Goal: Information Seeking & Learning: Check status

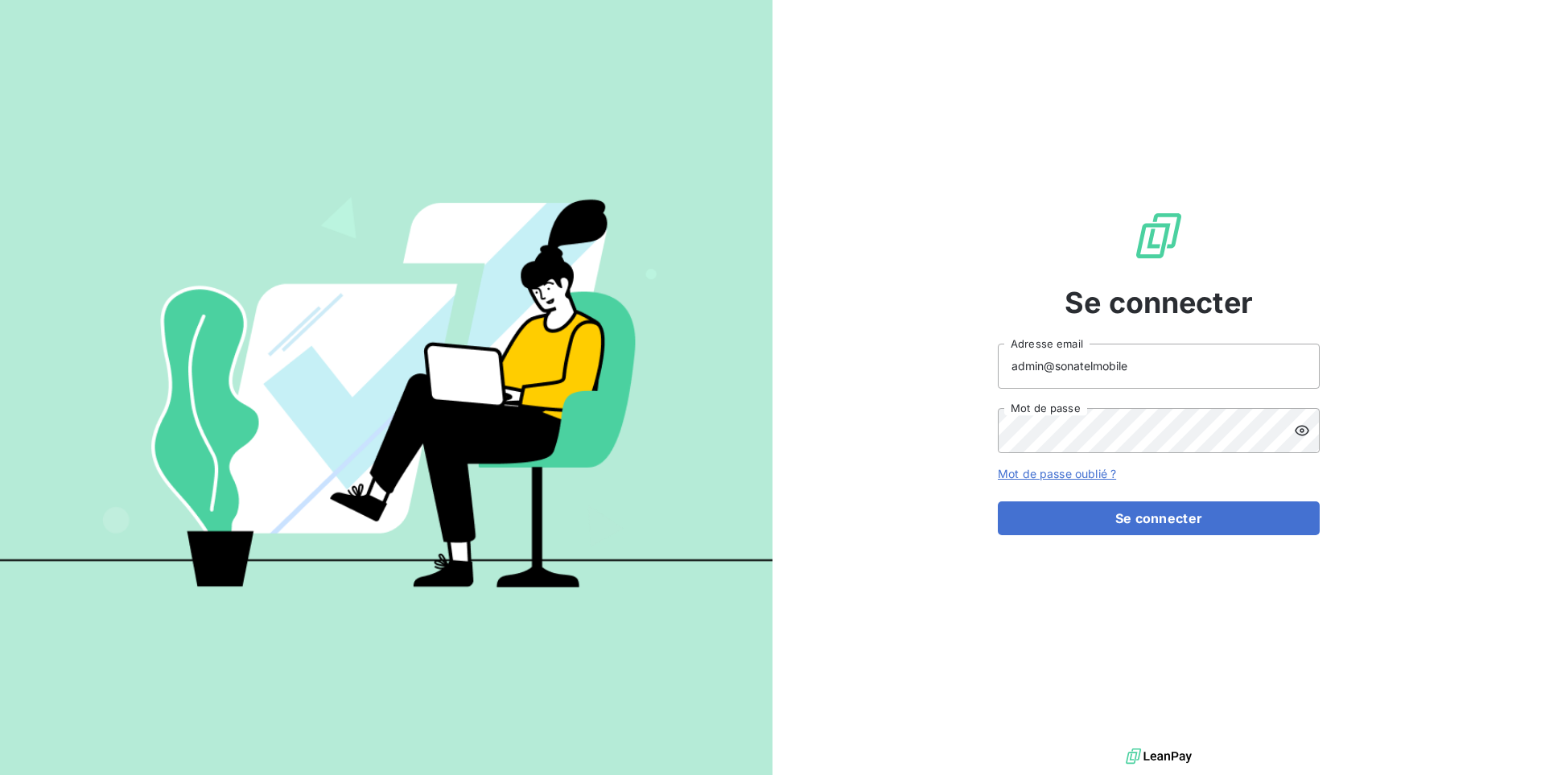
type input "admin@sonatelmobile"
click at [1177, 514] on button "Se connecter" at bounding box center [1159, 518] width 322 height 34
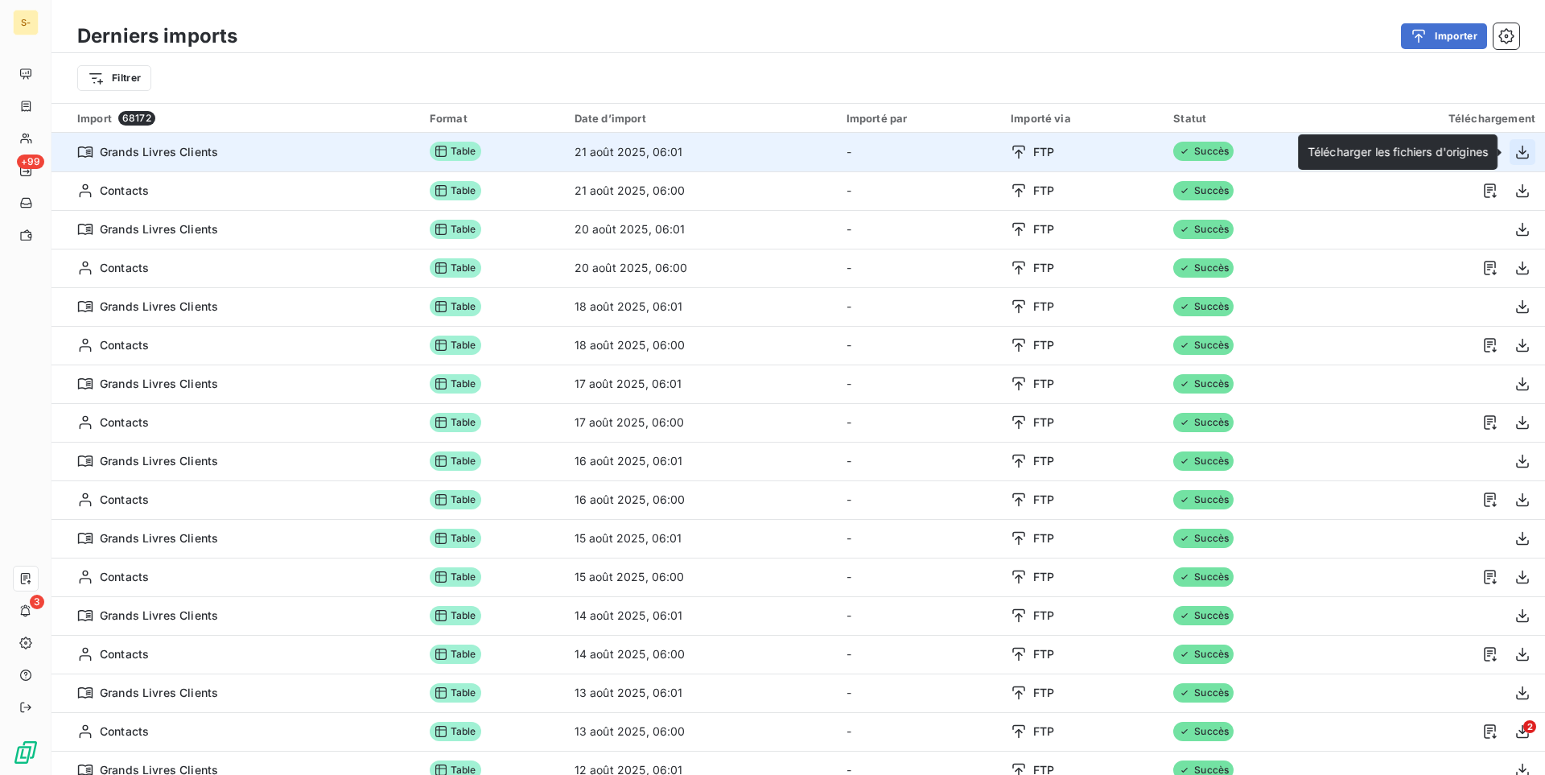
click at [1515, 150] on icon "button" at bounding box center [1522, 152] width 16 height 16
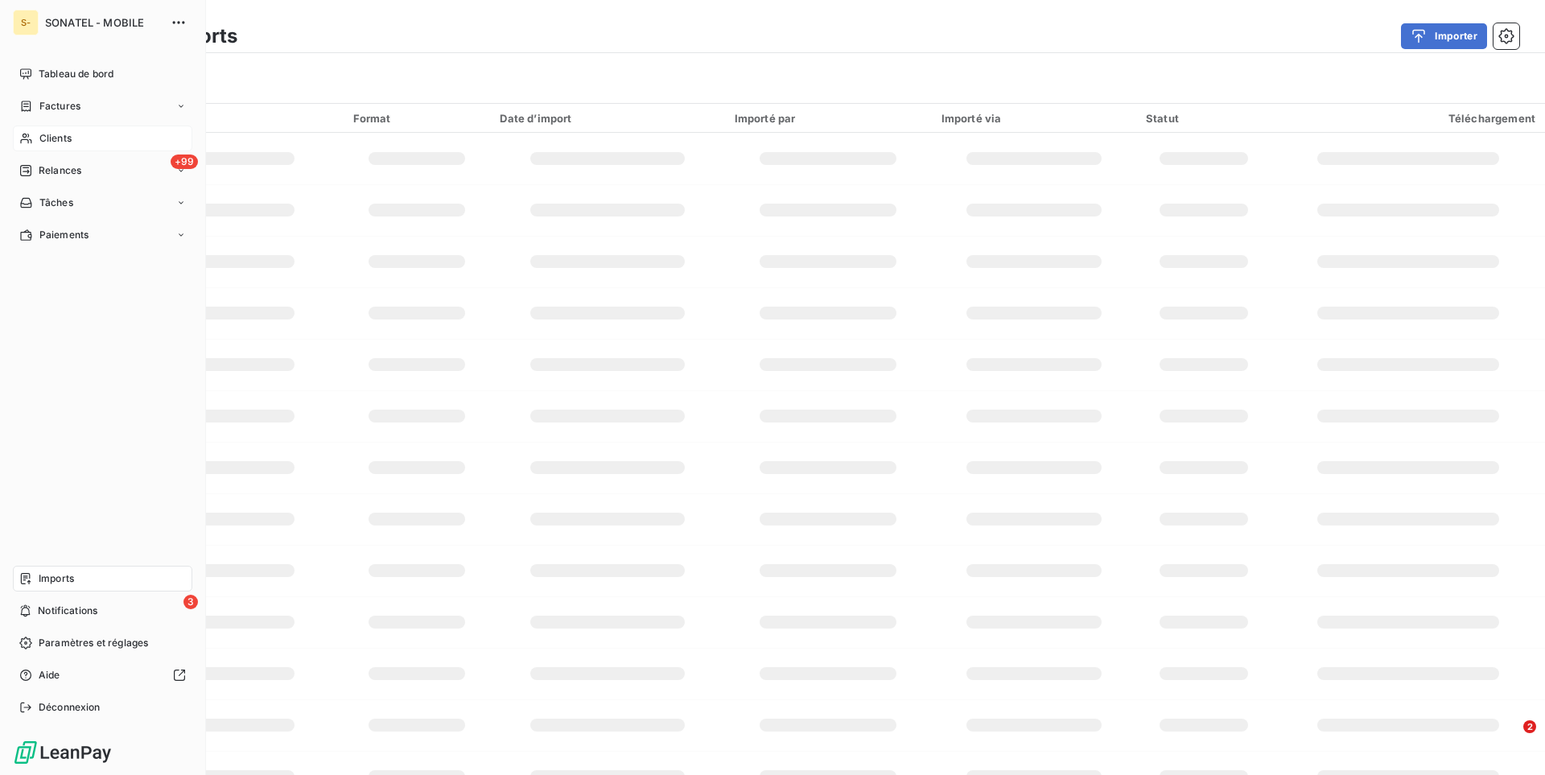
click at [73, 139] on div "Clients" at bounding box center [102, 139] width 179 height 26
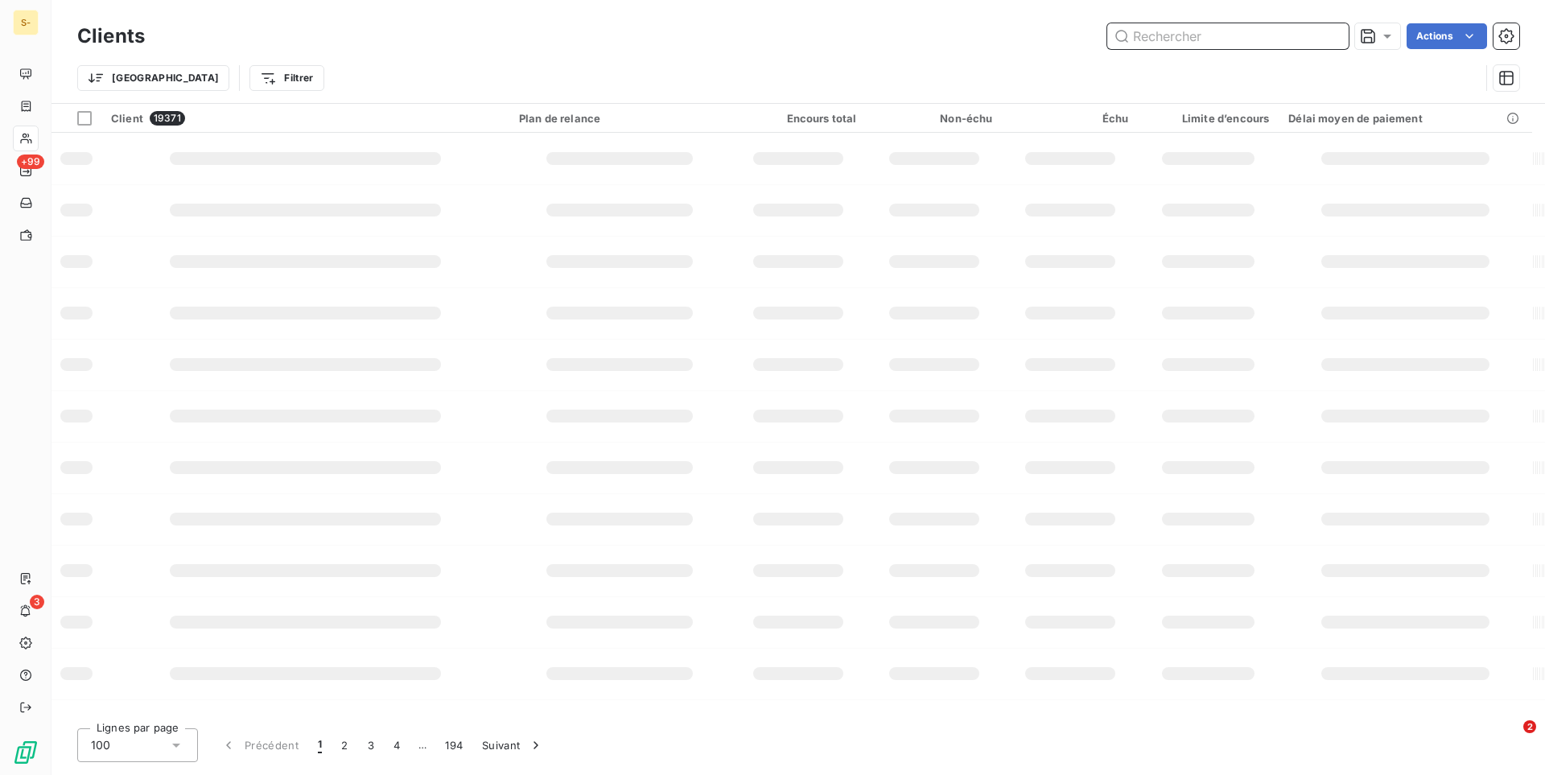
click at [1228, 31] on input "text" at bounding box center [1227, 36] width 241 height 26
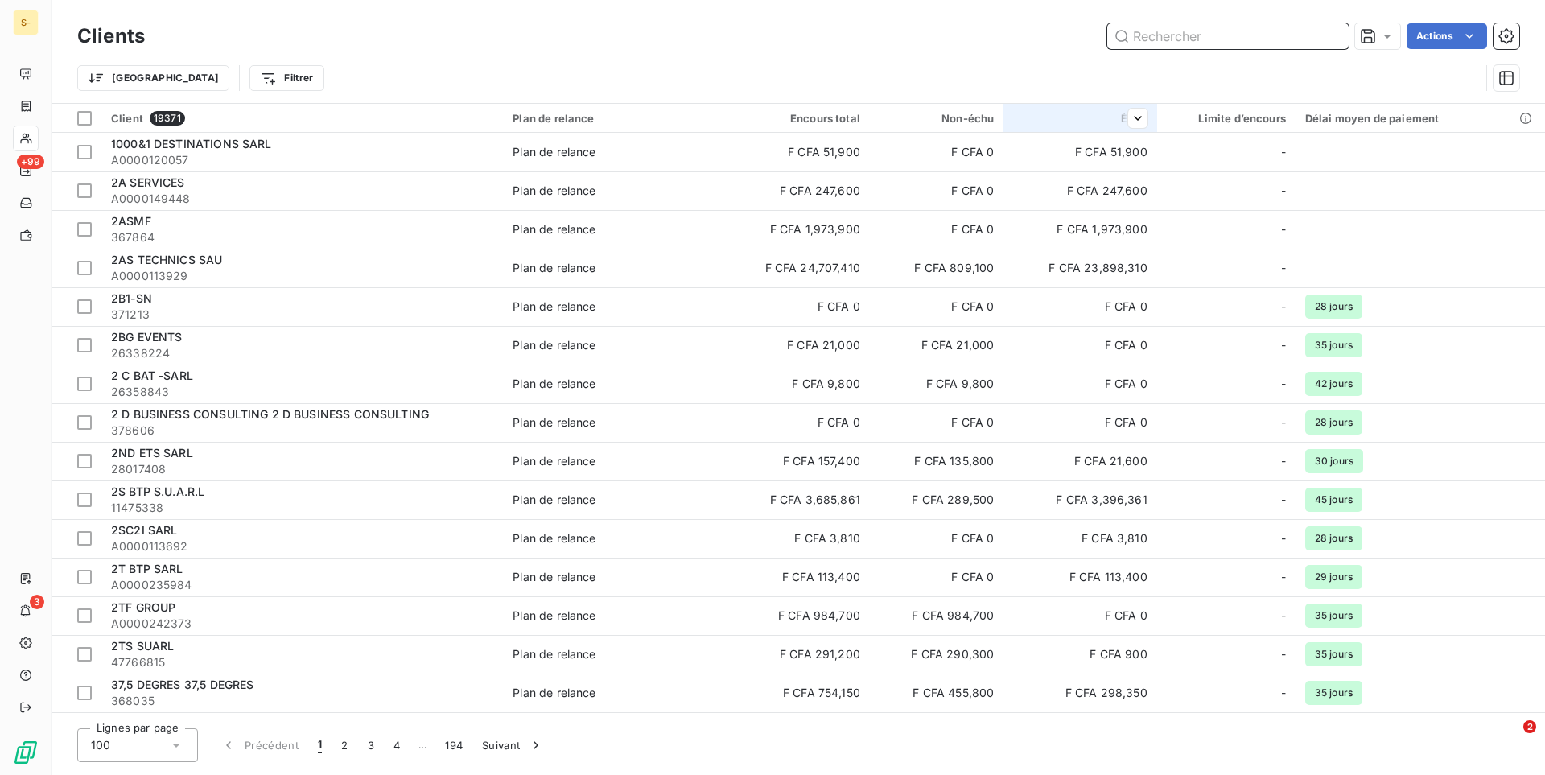
paste input "14128613"
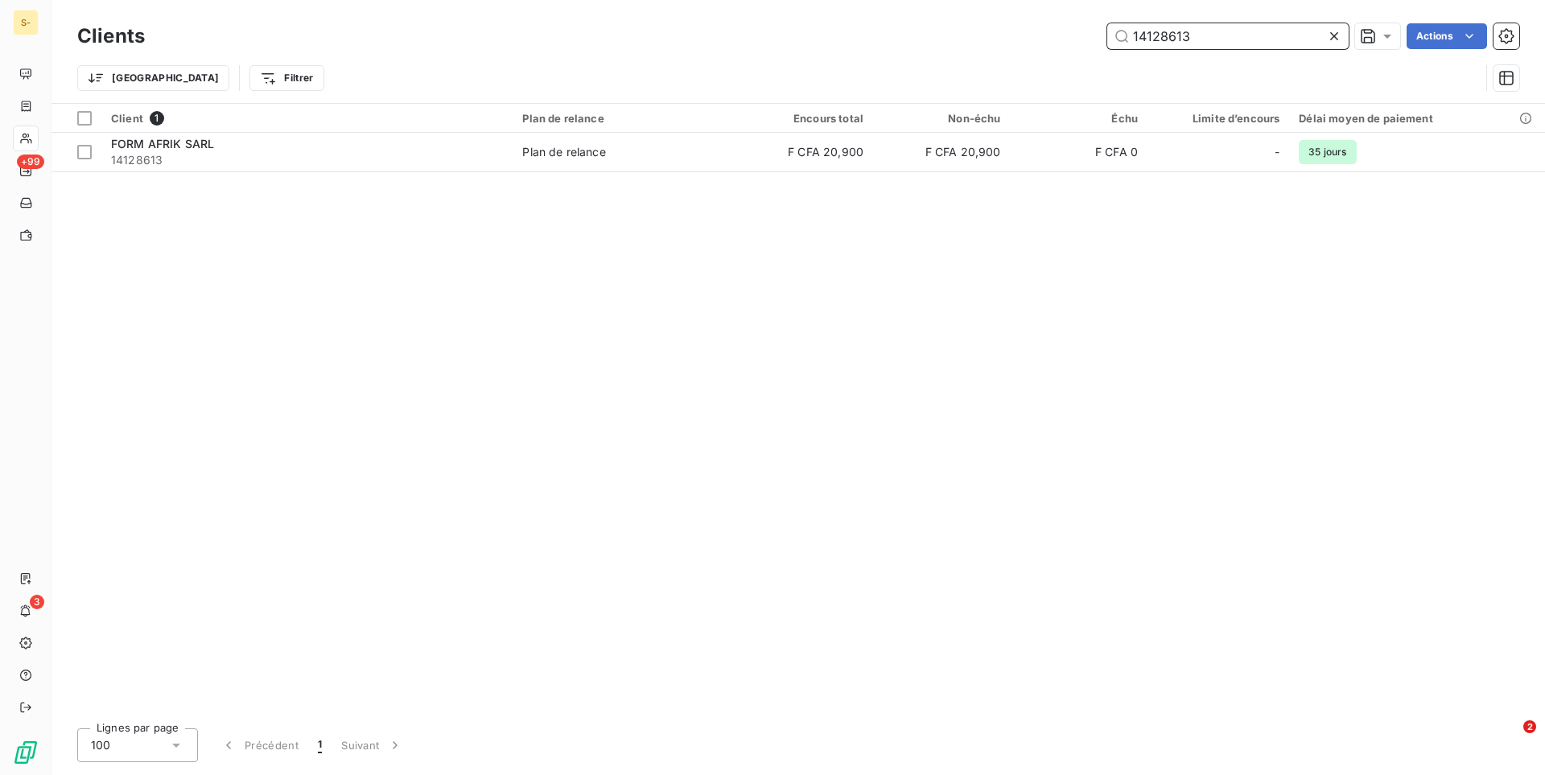
type input "14128613"
drag, startPoint x: 1237, startPoint y: 37, endPoint x: 1029, endPoint y: 23, distance: 208.9
click at [1107, 23] on input "14128613" at bounding box center [1227, 36] width 241 height 26
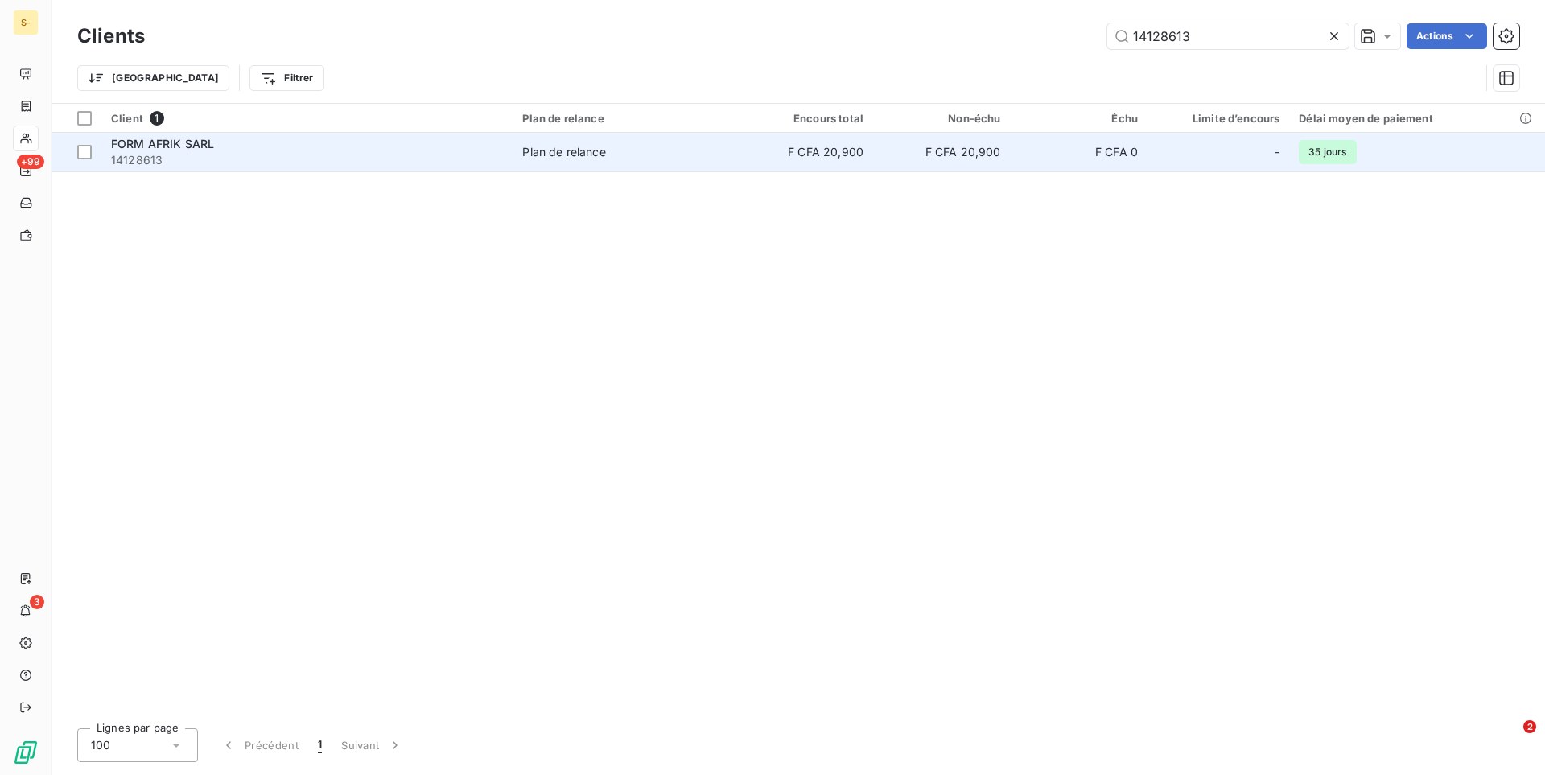
click at [711, 137] on td "Plan de relance" at bounding box center [623, 152] width 223 height 39
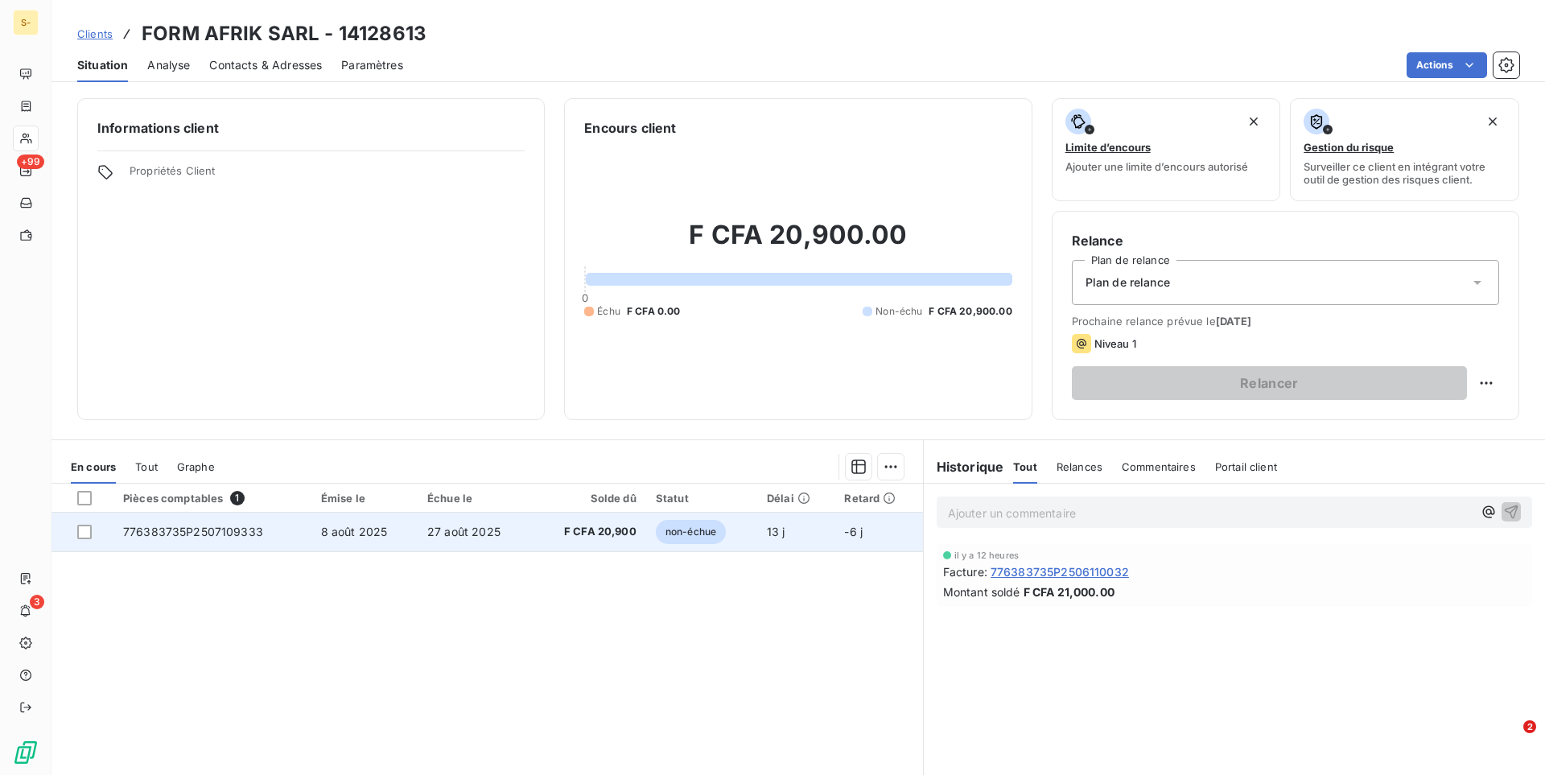
click at [283, 533] on td "776383735P2507109333" at bounding box center [212, 531] width 198 height 39
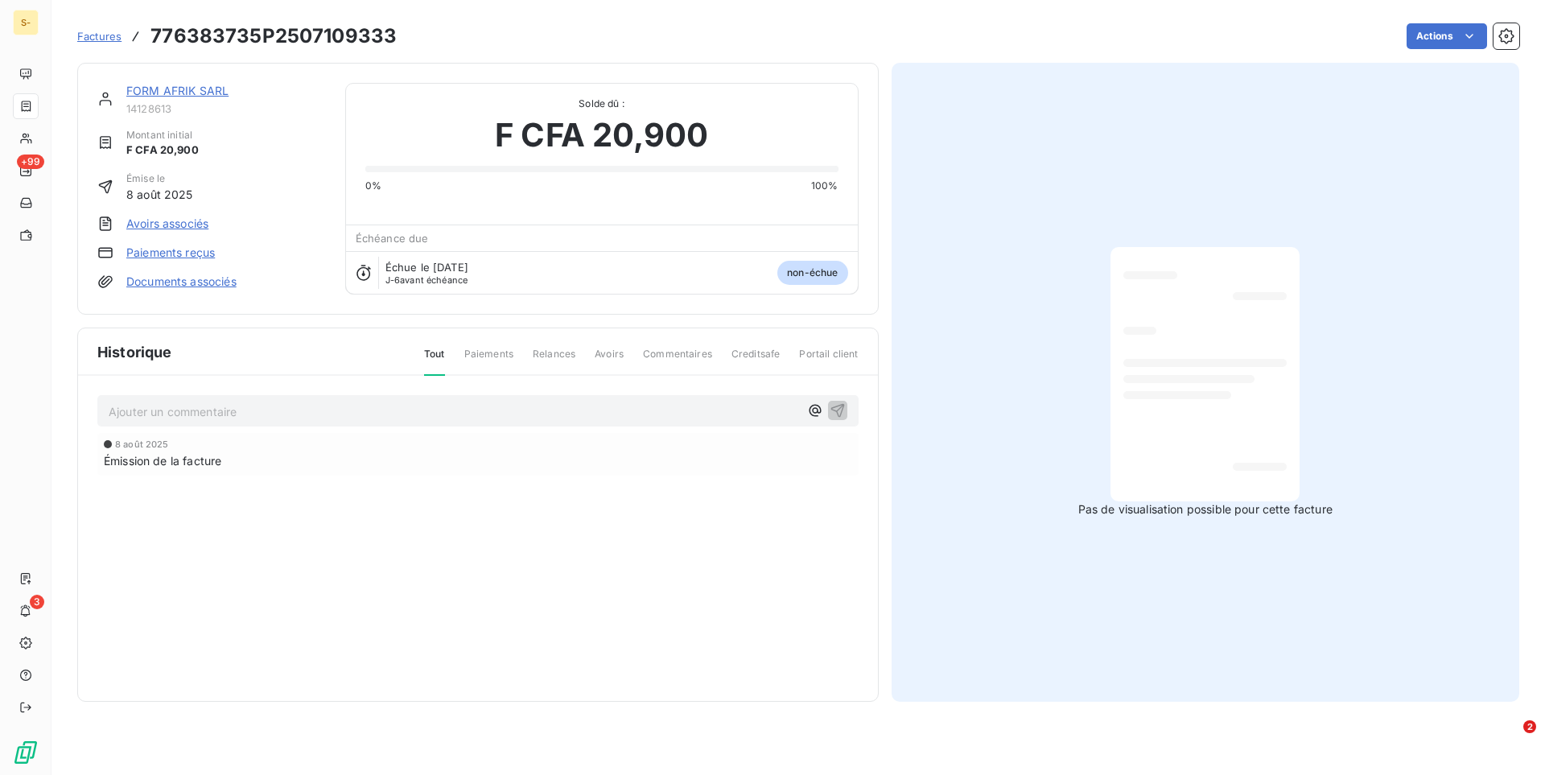
click at [491, 358] on span "Paiements" at bounding box center [488, 360] width 49 height 27
click at [495, 349] on span "Paiements" at bounding box center [488, 360] width 49 height 27
click at [109, 39] on span "Factures" at bounding box center [99, 36] width 44 height 13
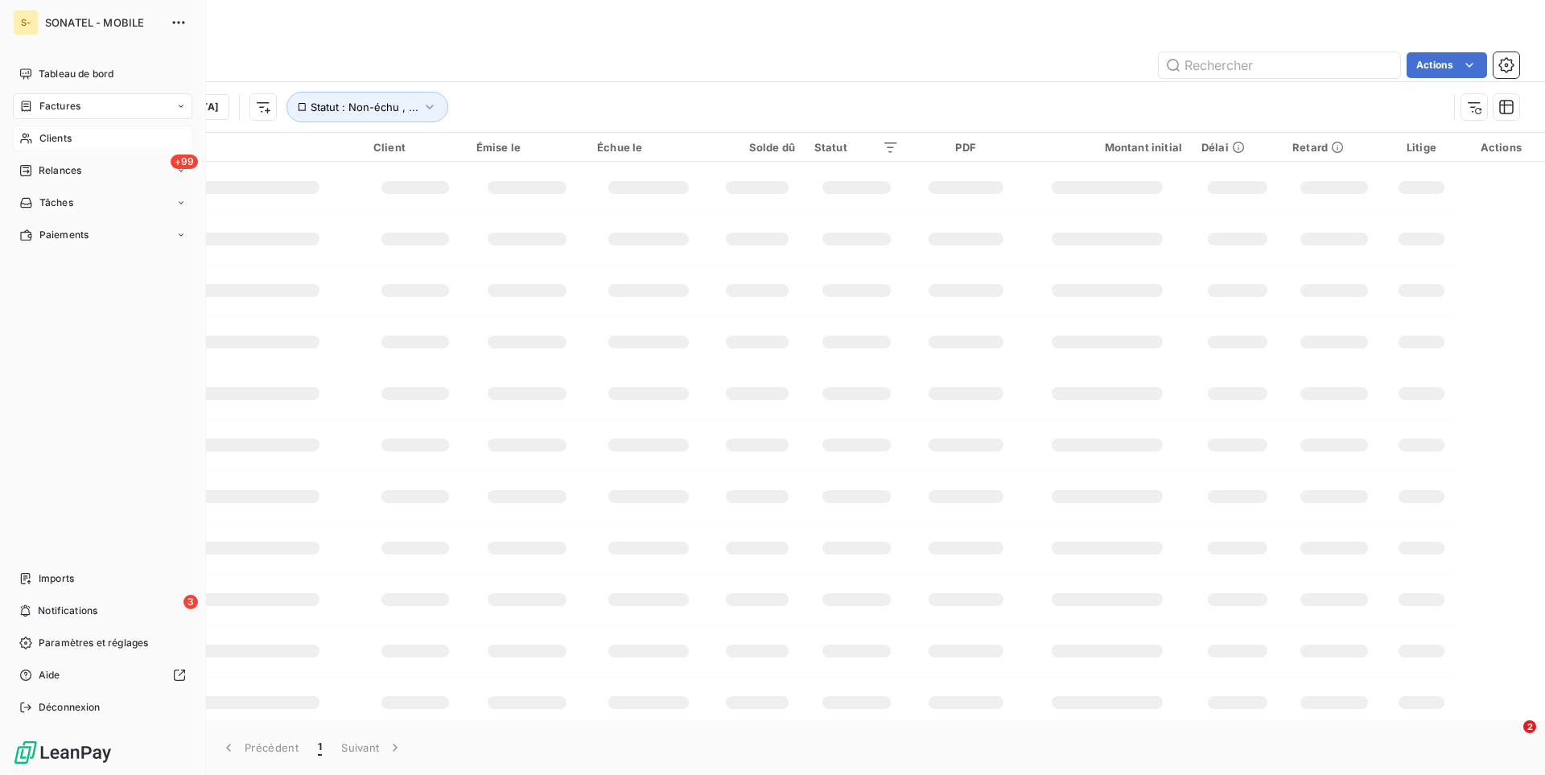
click at [39, 135] on div "Clients" at bounding box center [102, 139] width 179 height 26
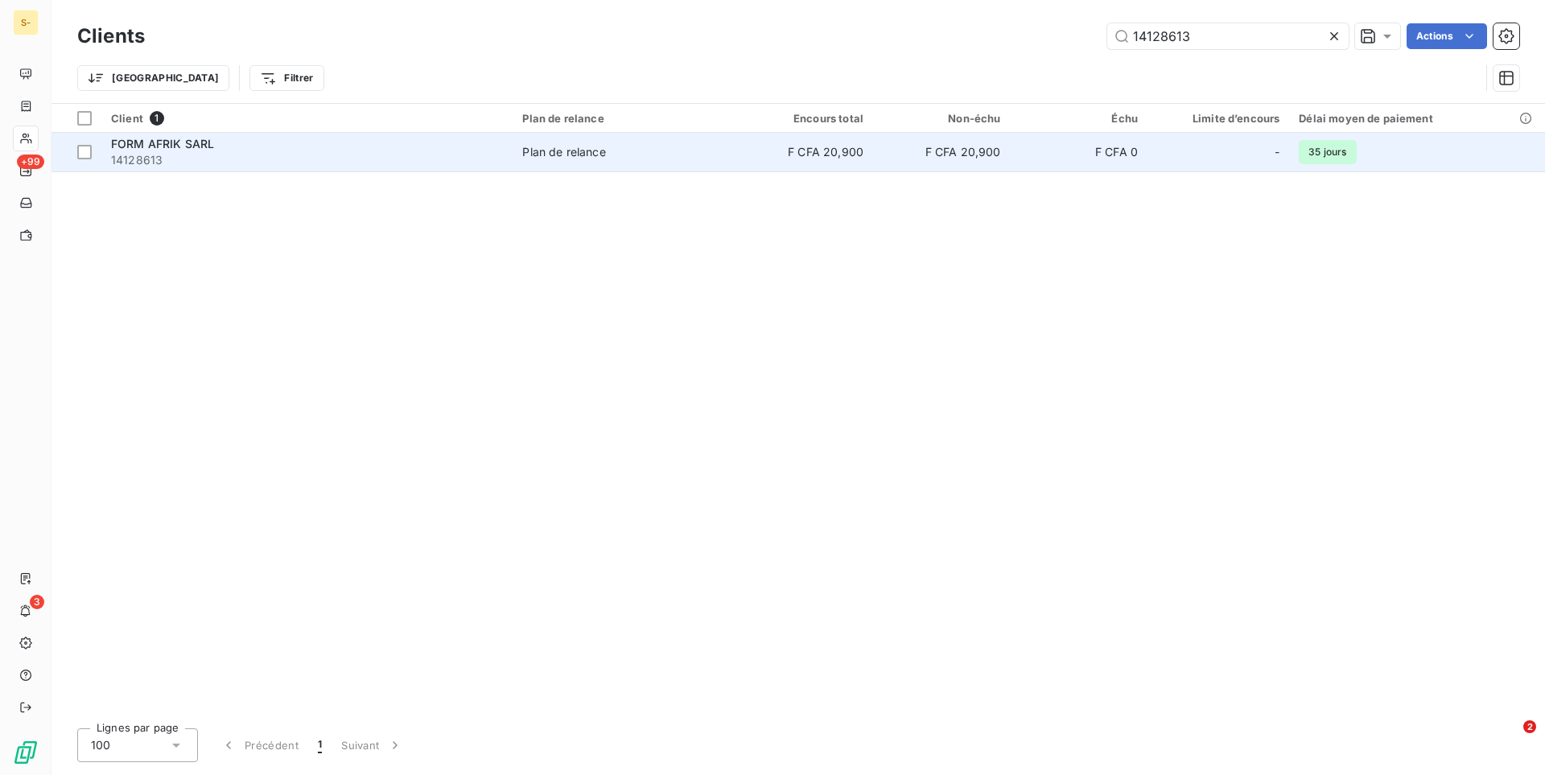
click at [397, 161] on span "14128613" at bounding box center [307, 160] width 392 height 16
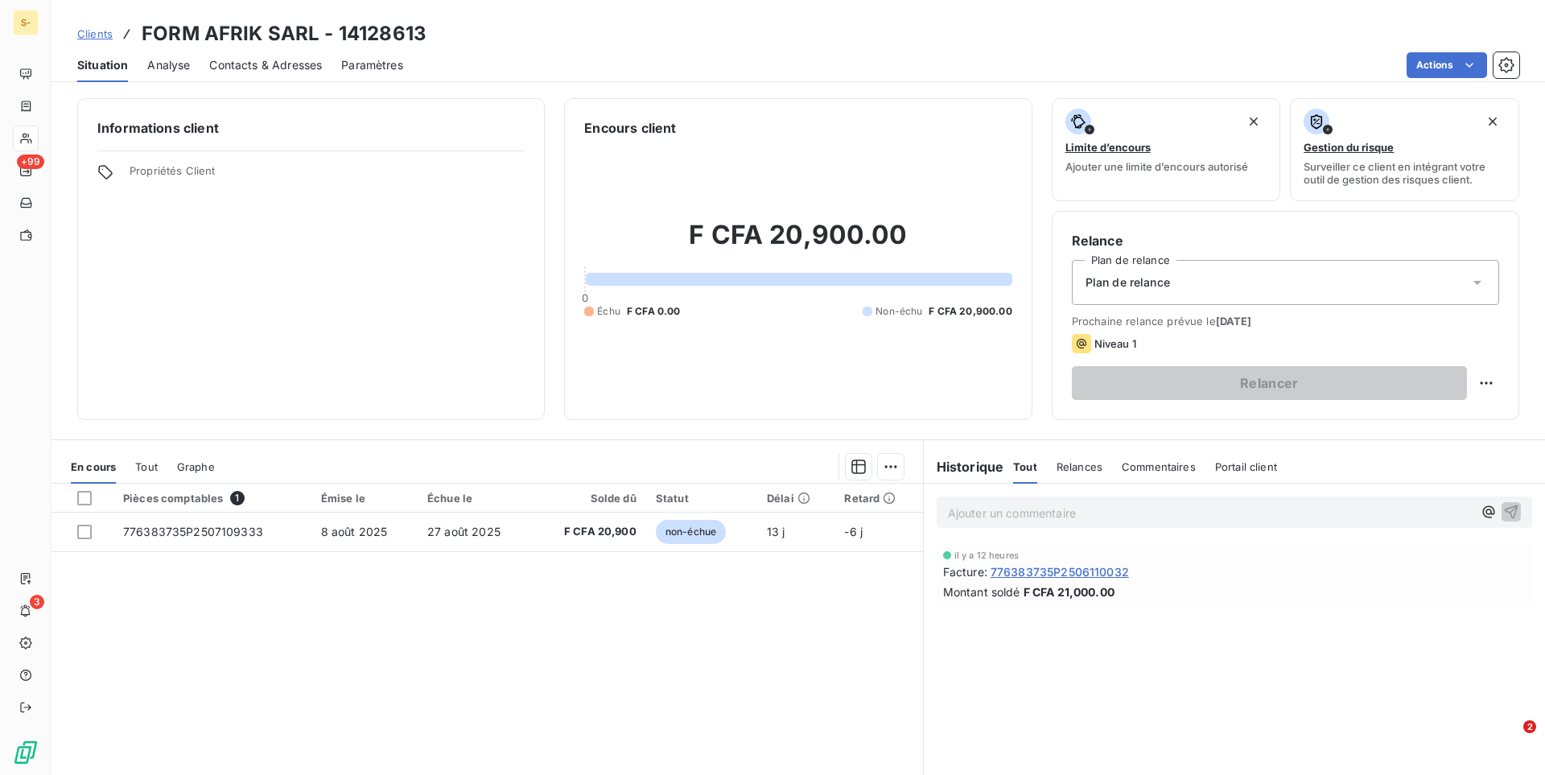
click at [162, 461] on div "En cours Tout Graphe" at bounding box center [486, 467] width 871 height 34
click at [150, 465] on span "Tout" at bounding box center [146, 466] width 23 height 13
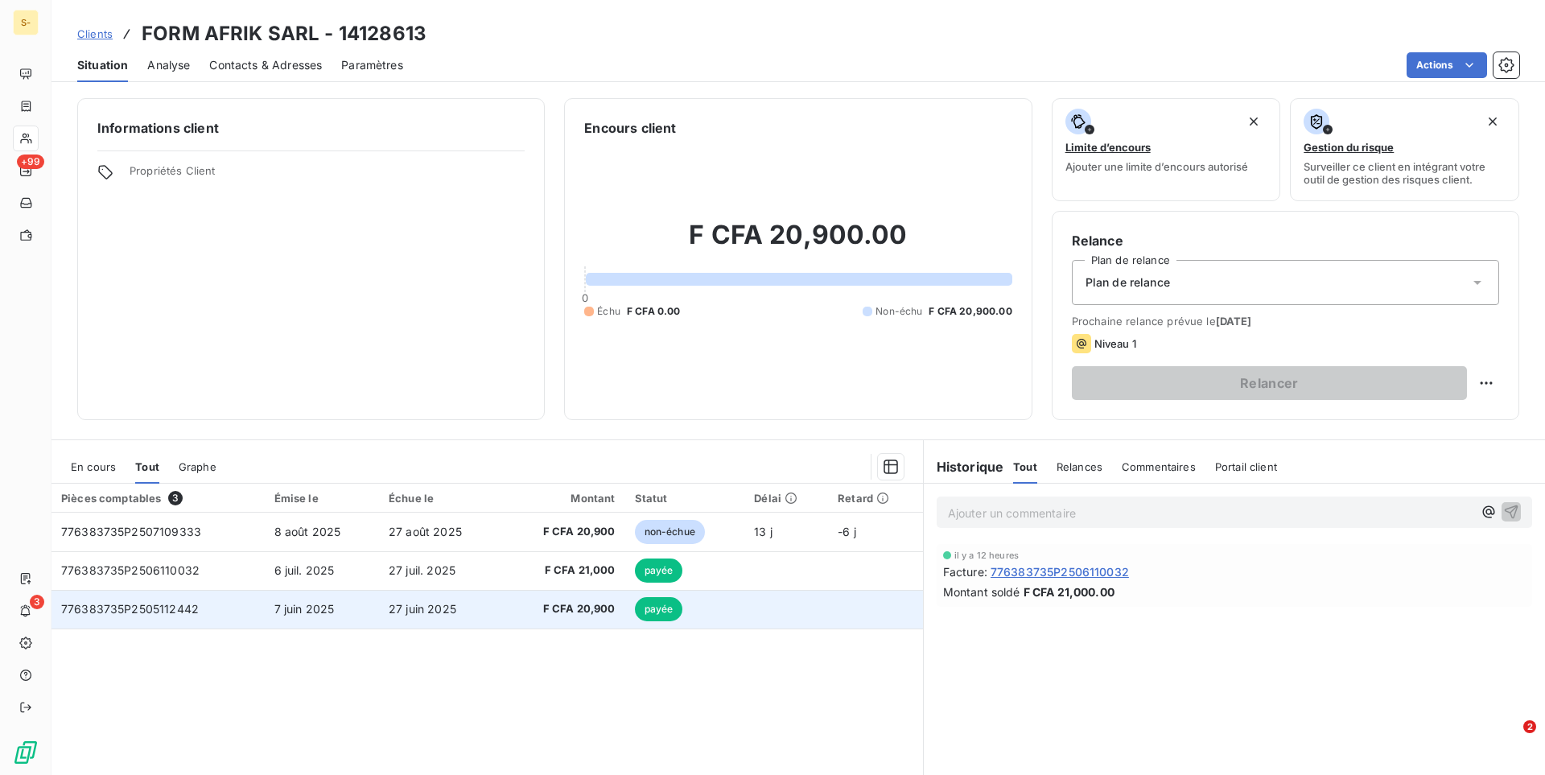
click at [477, 617] on td "27 juin 2025" at bounding box center [440, 609] width 123 height 39
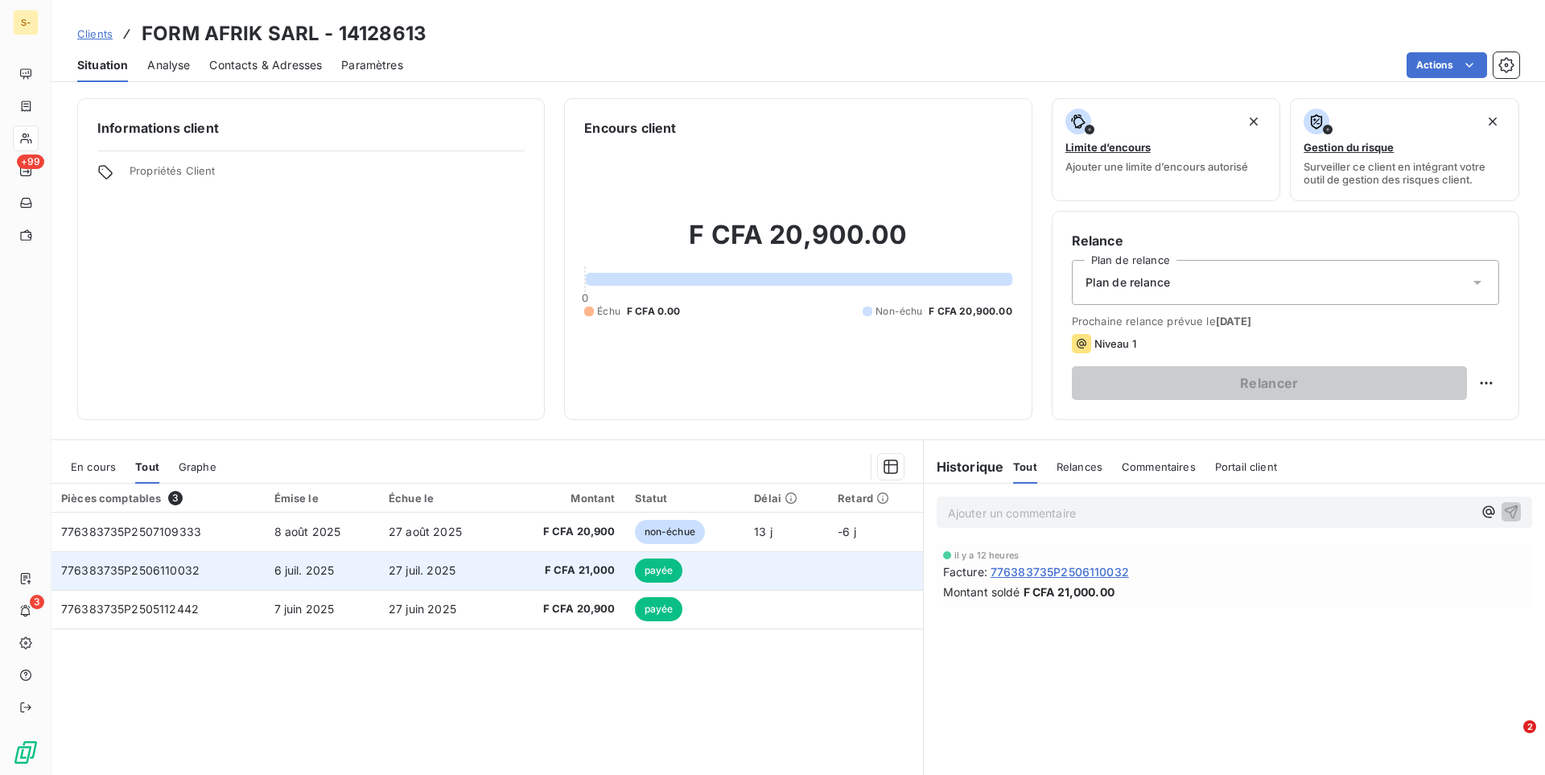
click at [518, 581] on td "F CFA 21,000" at bounding box center [563, 570] width 122 height 39
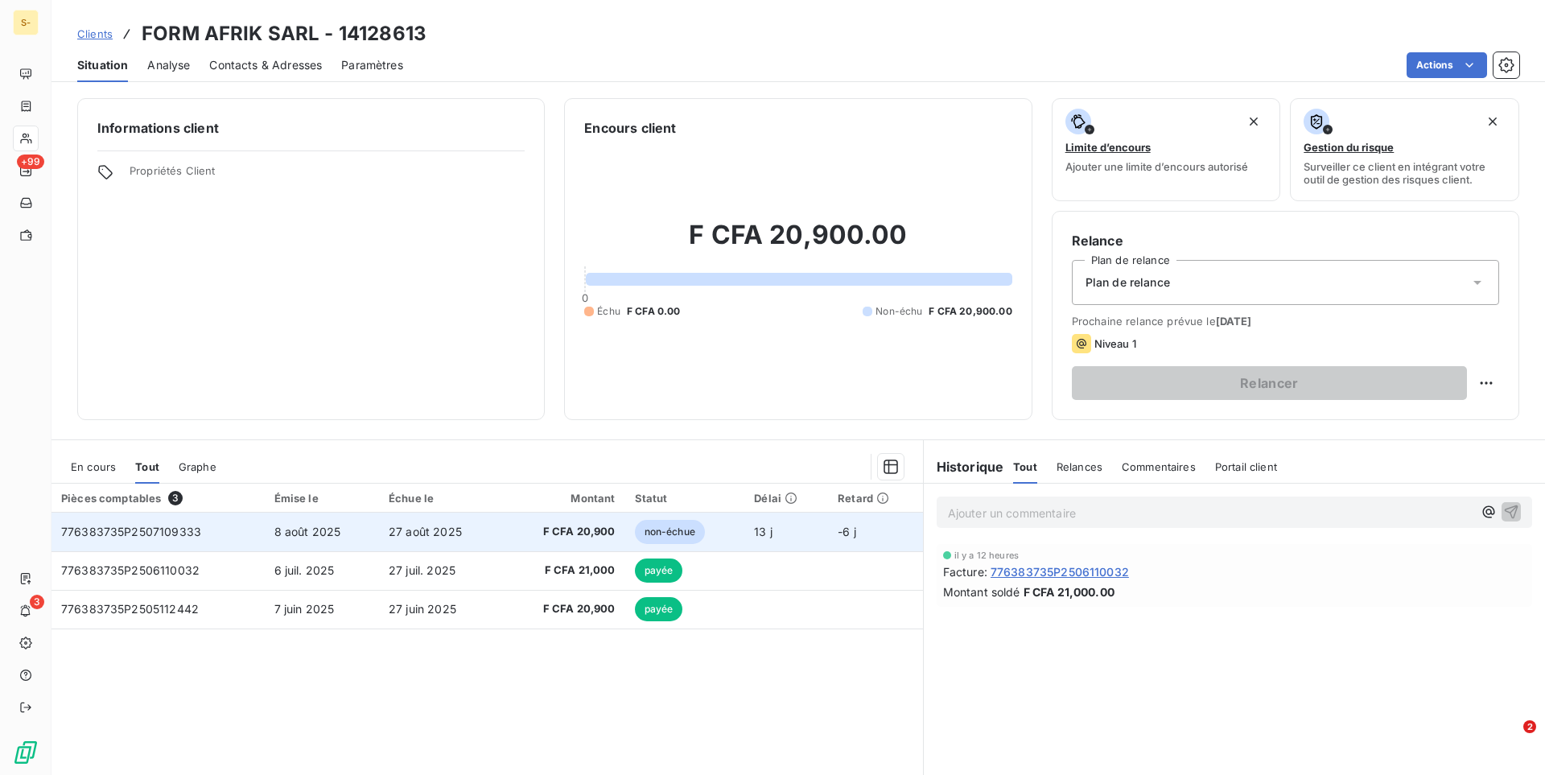
click at [518, 525] on span "F CFA 20,900" at bounding box center [563, 532] width 103 height 16
click at [735, 526] on td "non-échue" at bounding box center [685, 531] width 120 height 39
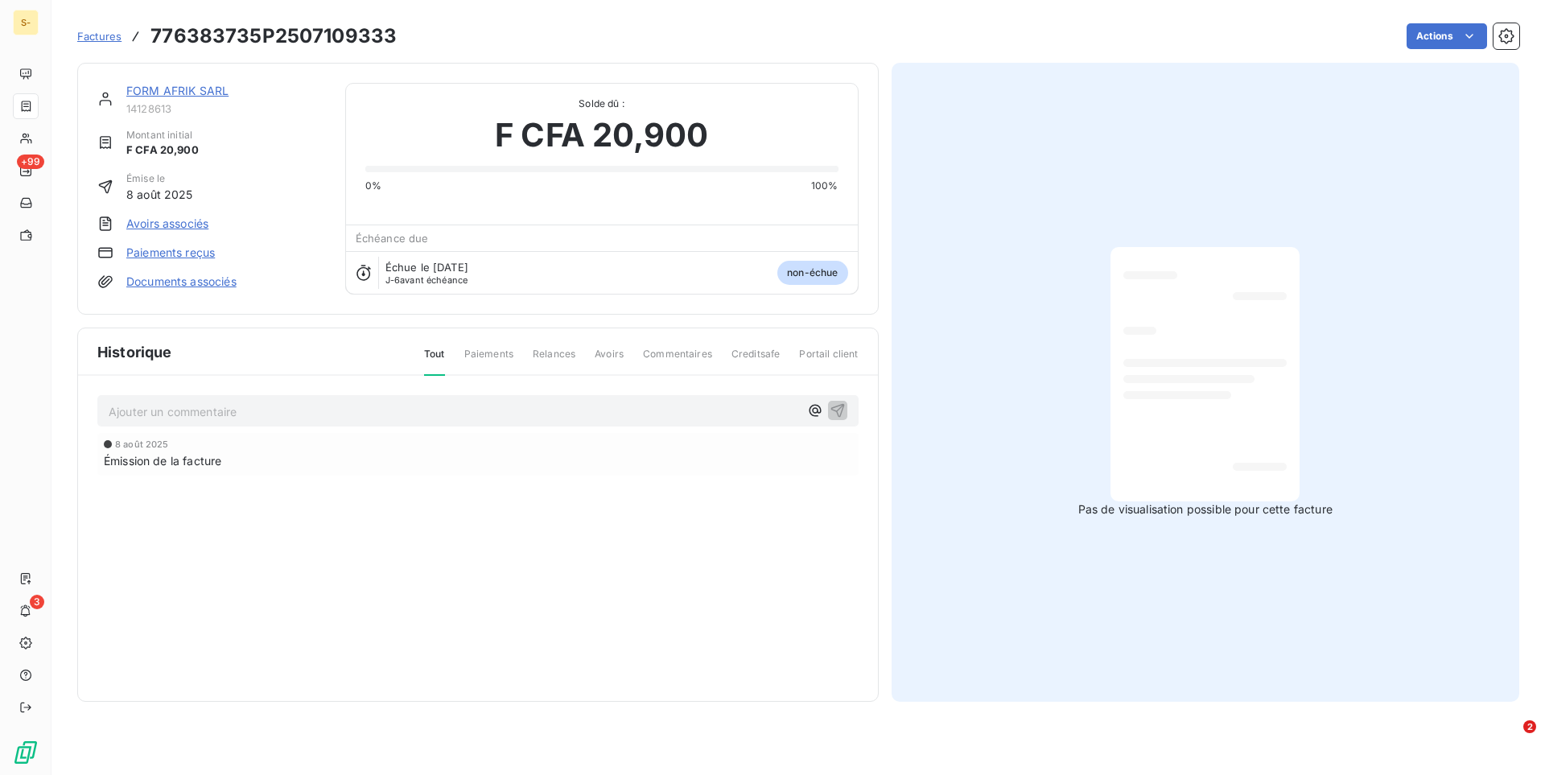
click at [105, 38] on span "Factures" at bounding box center [99, 36] width 44 height 13
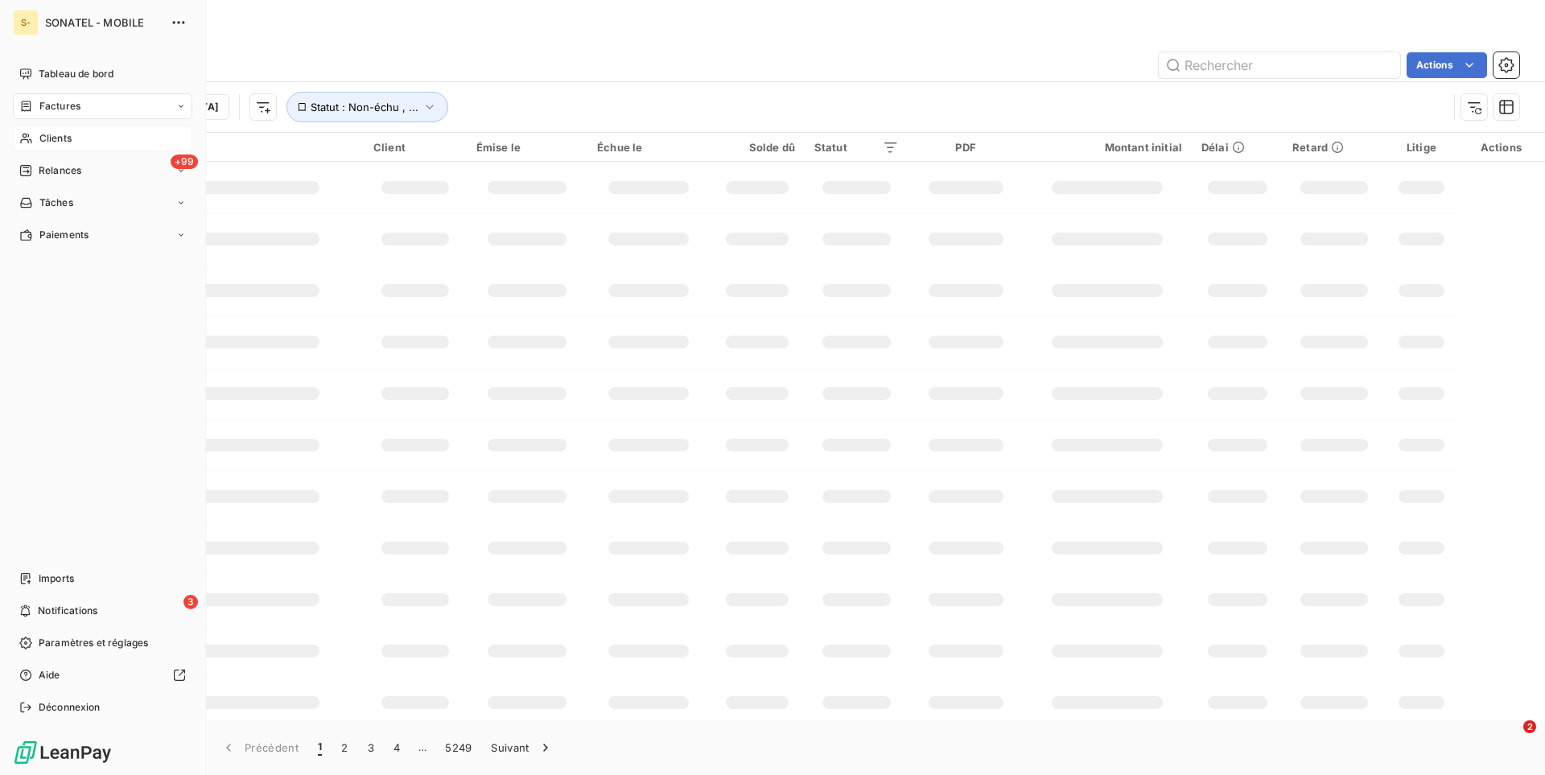
click at [37, 142] on div "Clients" at bounding box center [102, 139] width 179 height 26
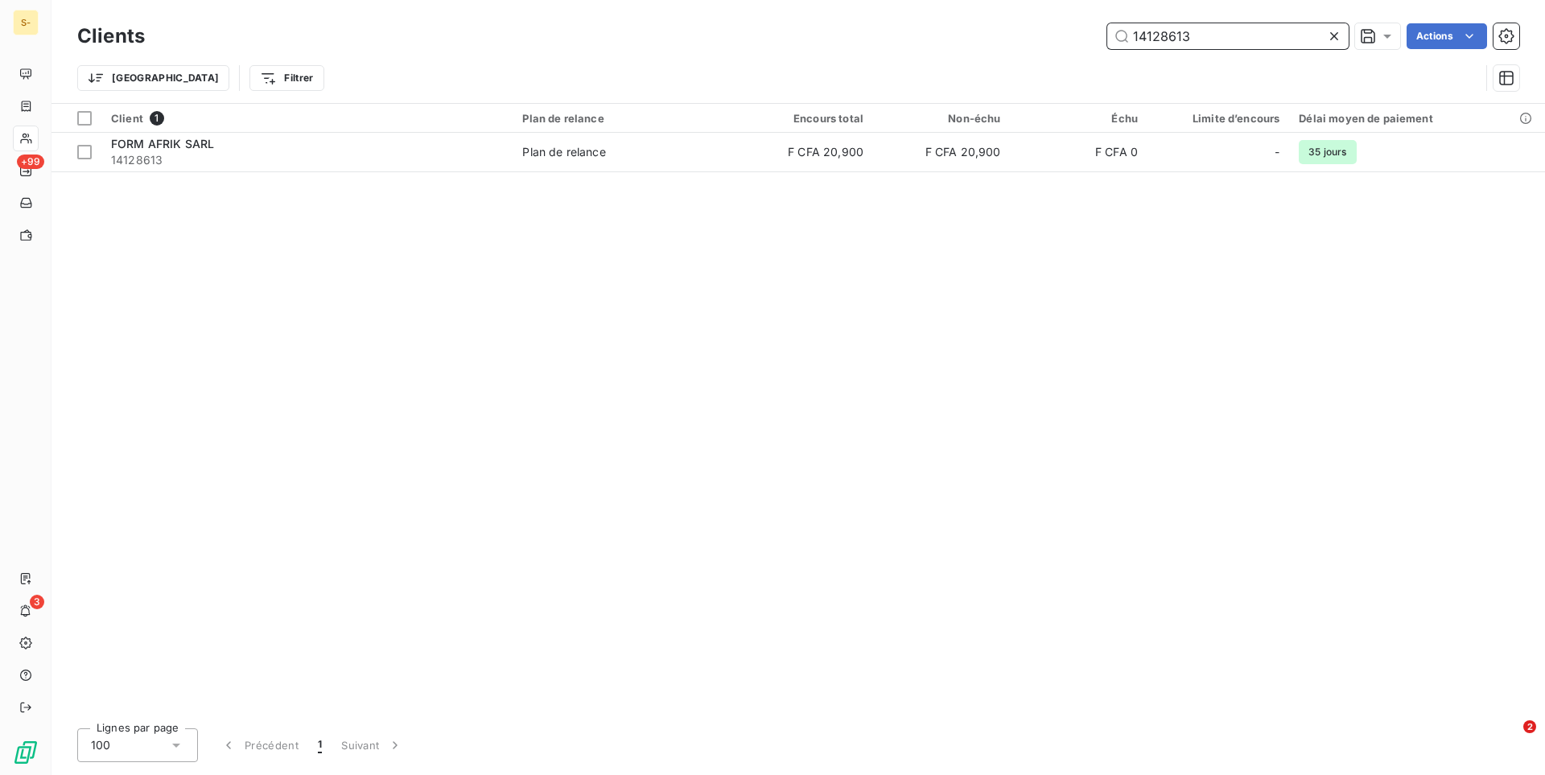
drag, startPoint x: 1200, startPoint y: 27, endPoint x: 1029, endPoint y: 27, distance: 170.6
click at [1107, 27] on input "14128613" at bounding box center [1227, 36] width 241 height 26
drag, startPoint x: 1193, startPoint y: 34, endPoint x: 1040, endPoint y: 19, distance: 153.5
click at [1107, 23] on input "14128613" at bounding box center [1227, 36] width 241 height 26
paste input "26331868"
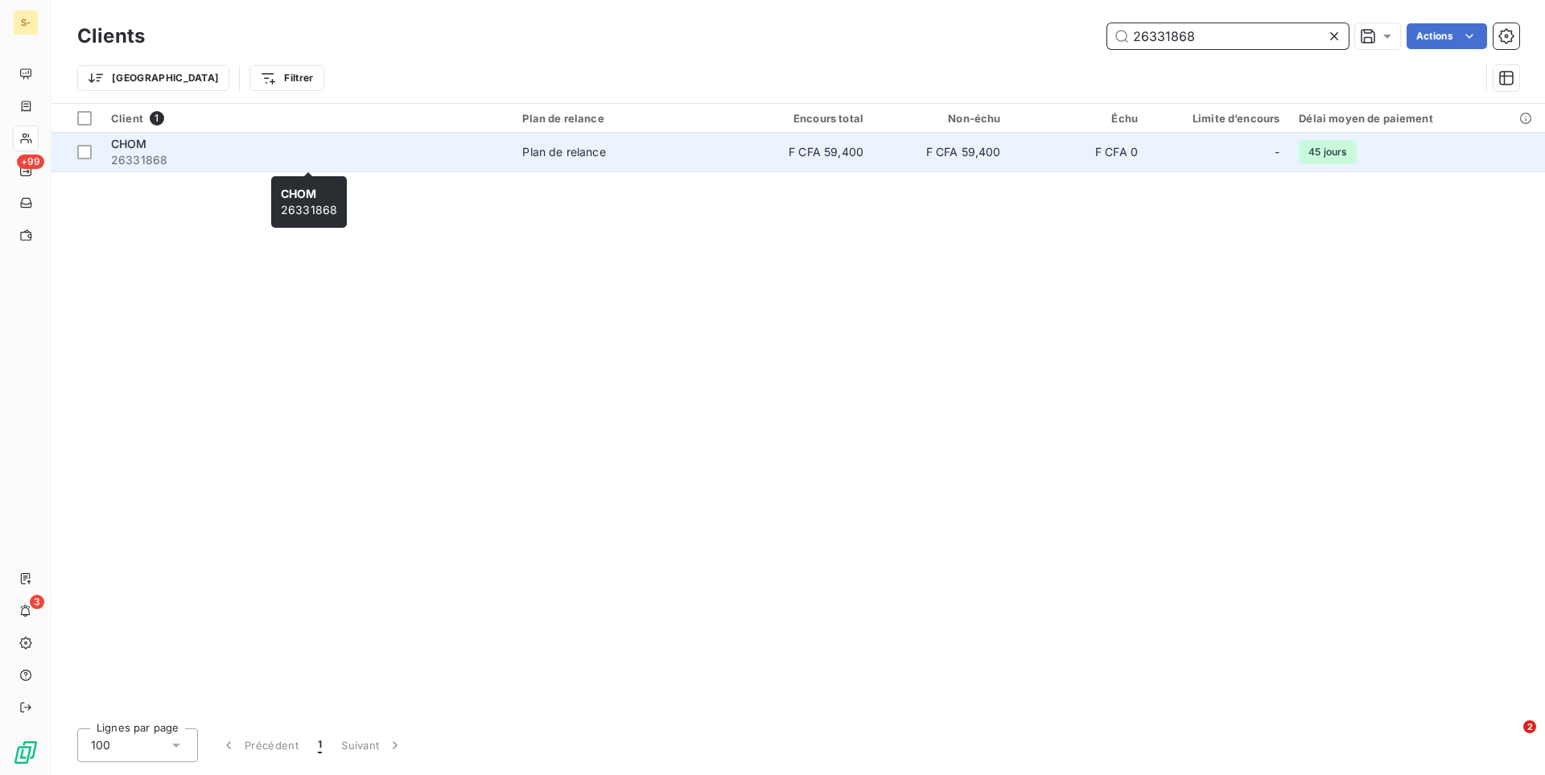
type input "26331868"
click at [282, 157] on span "26331868" at bounding box center [307, 160] width 392 height 16
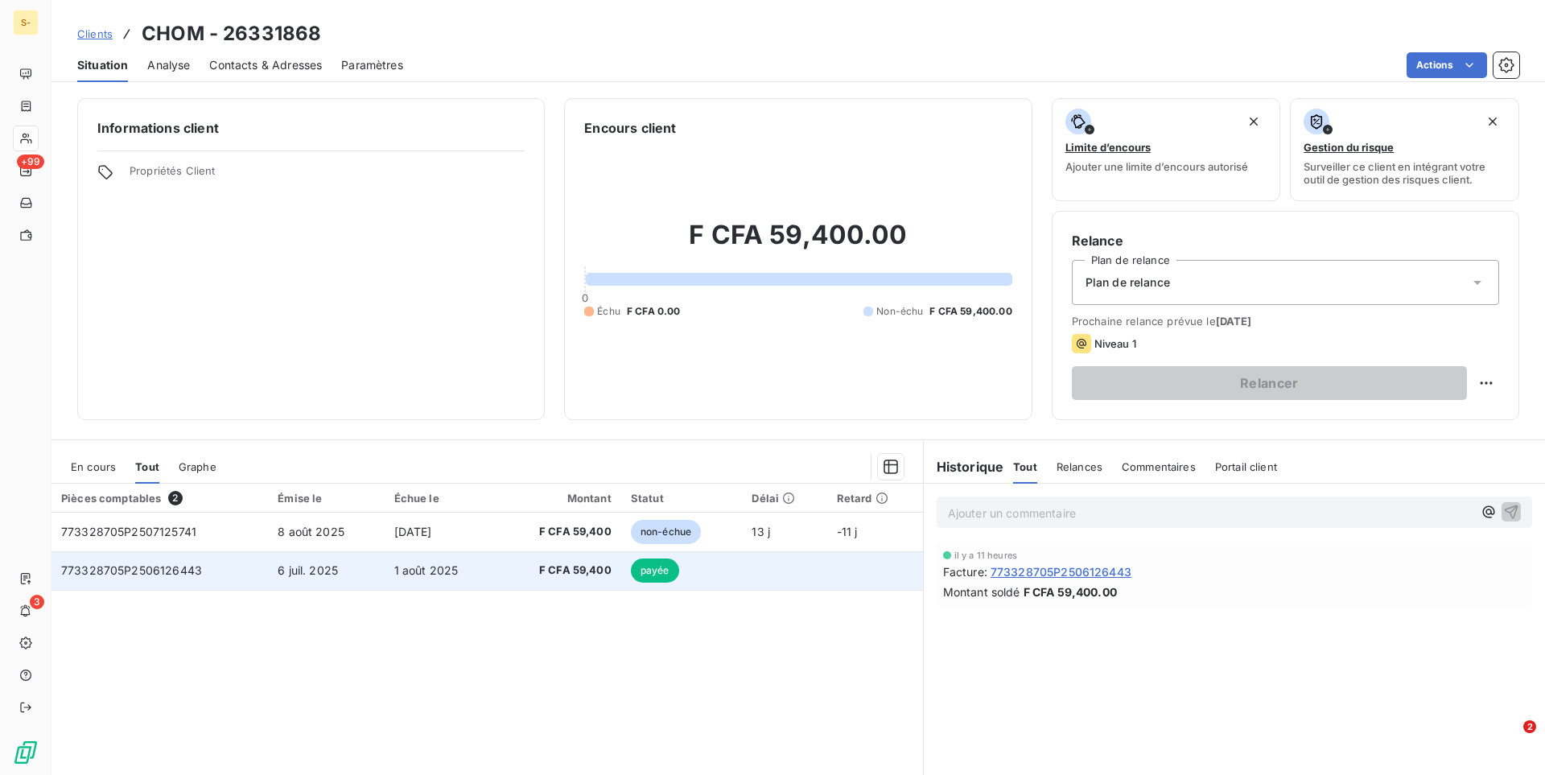
click at [491, 557] on td "1 août 2025" at bounding box center [441, 570] width 113 height 39
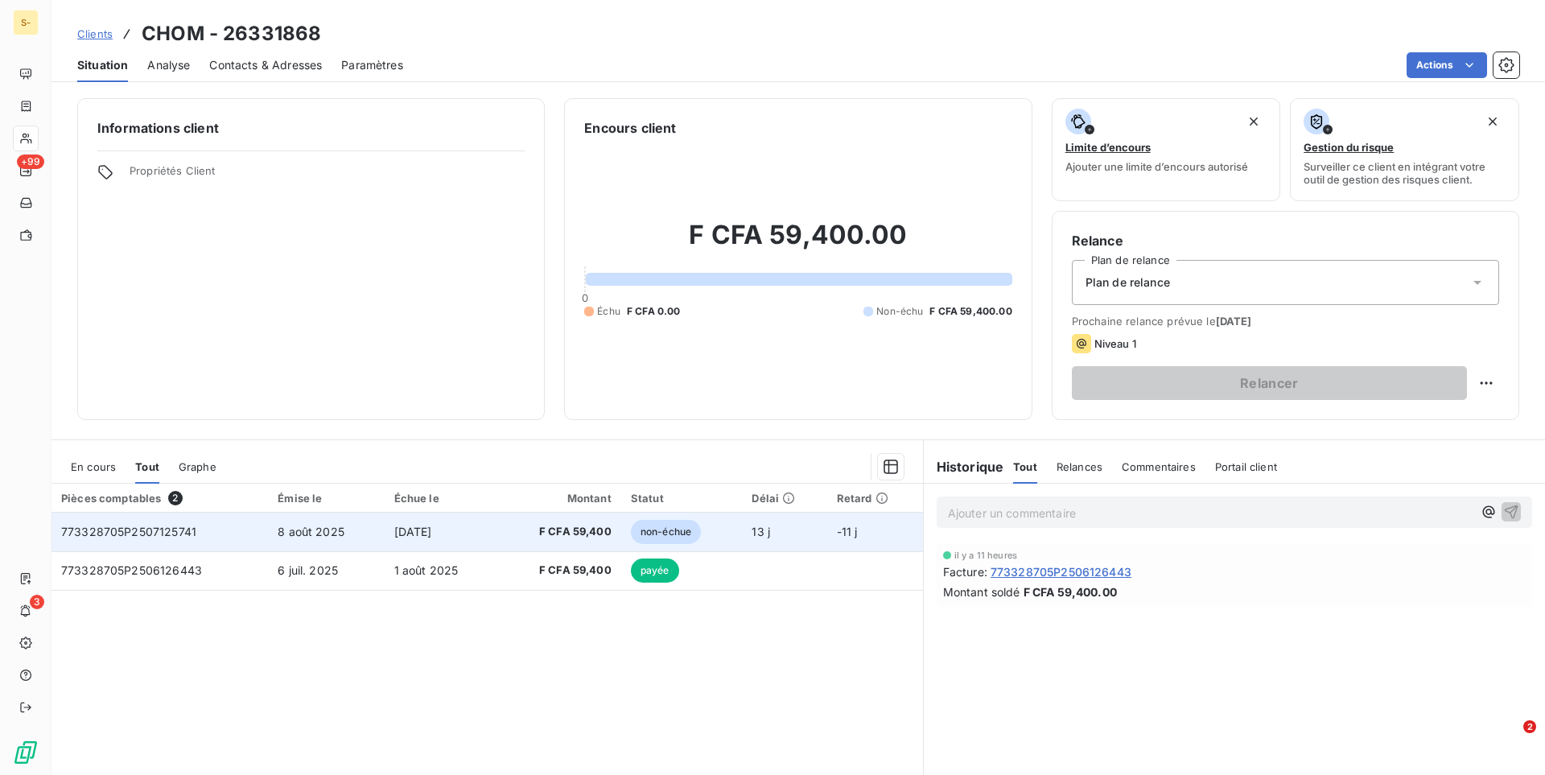
click at [487, 545] on td "[DATE]" at bounding box center [441, 531] width 113 height 39
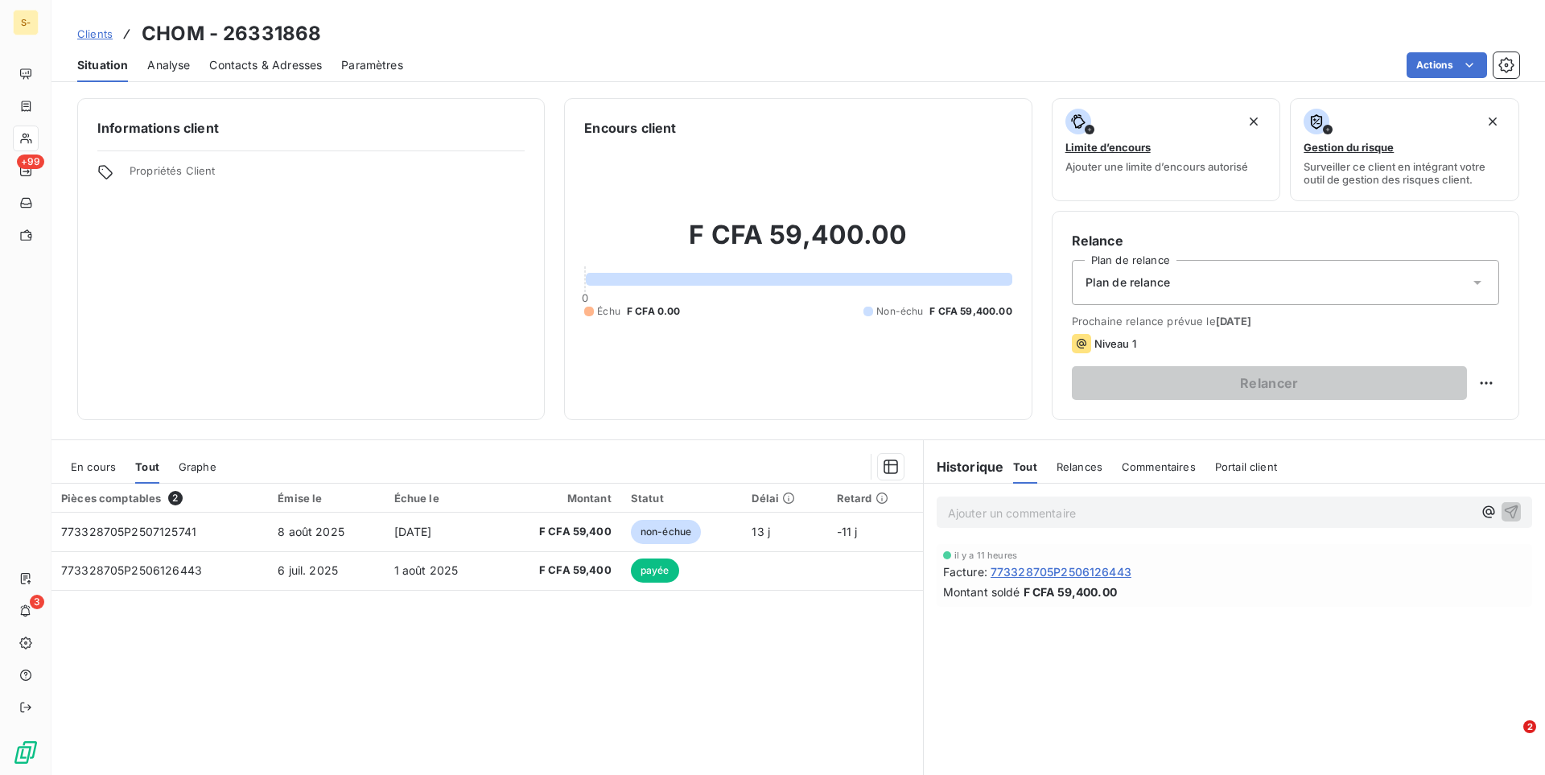
click at [104, 31] on span "Clients" at bounding box center [94, 33] width 35 height 13
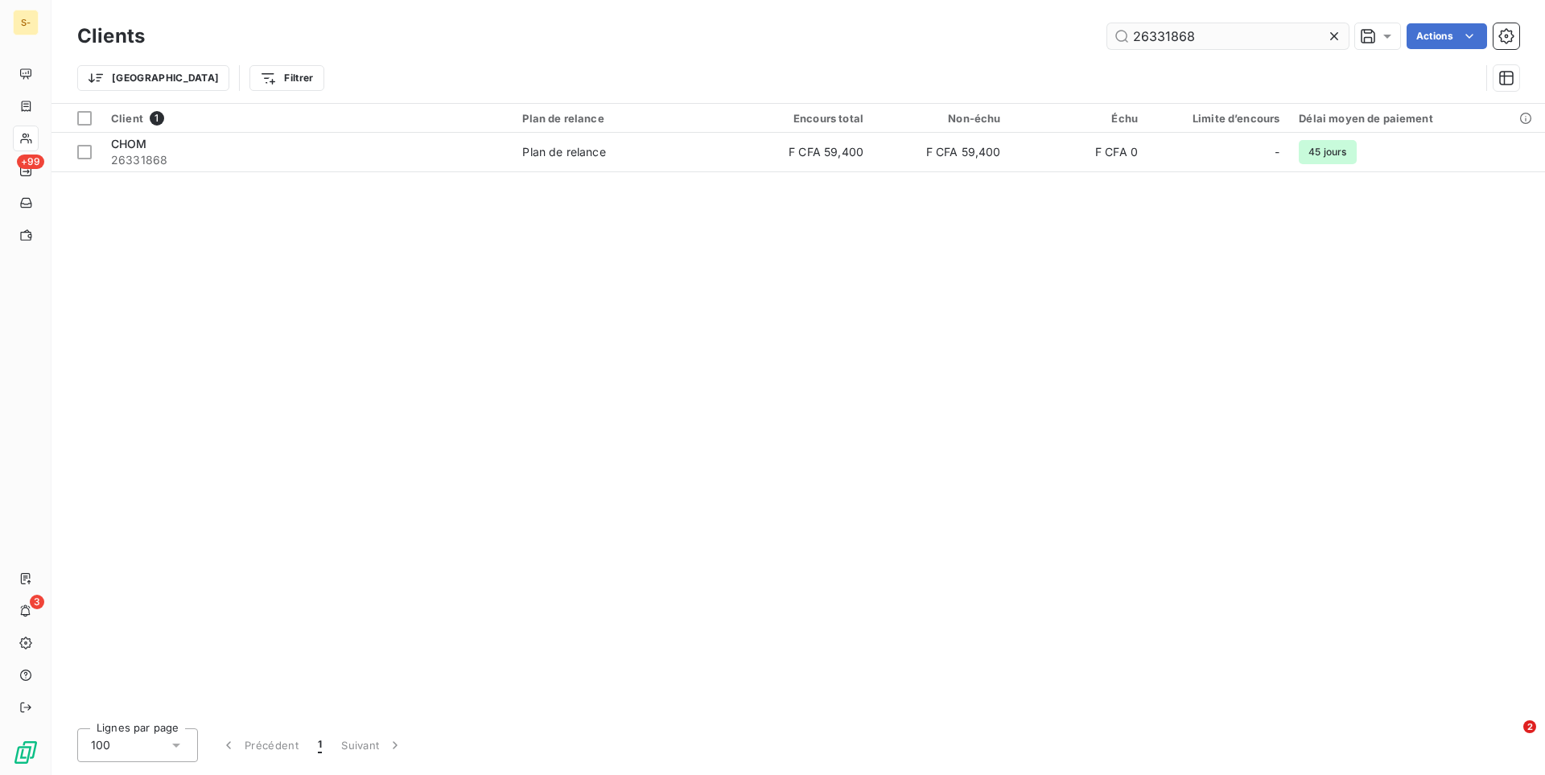
drag, startPoint x: 1229, startPoint y: 38, endPoint x: 924, endPoint y: 19, distance: 305.5
click at [1107, 23] on input "26331868" at bounding box center [1227, 36] width 241 height 26
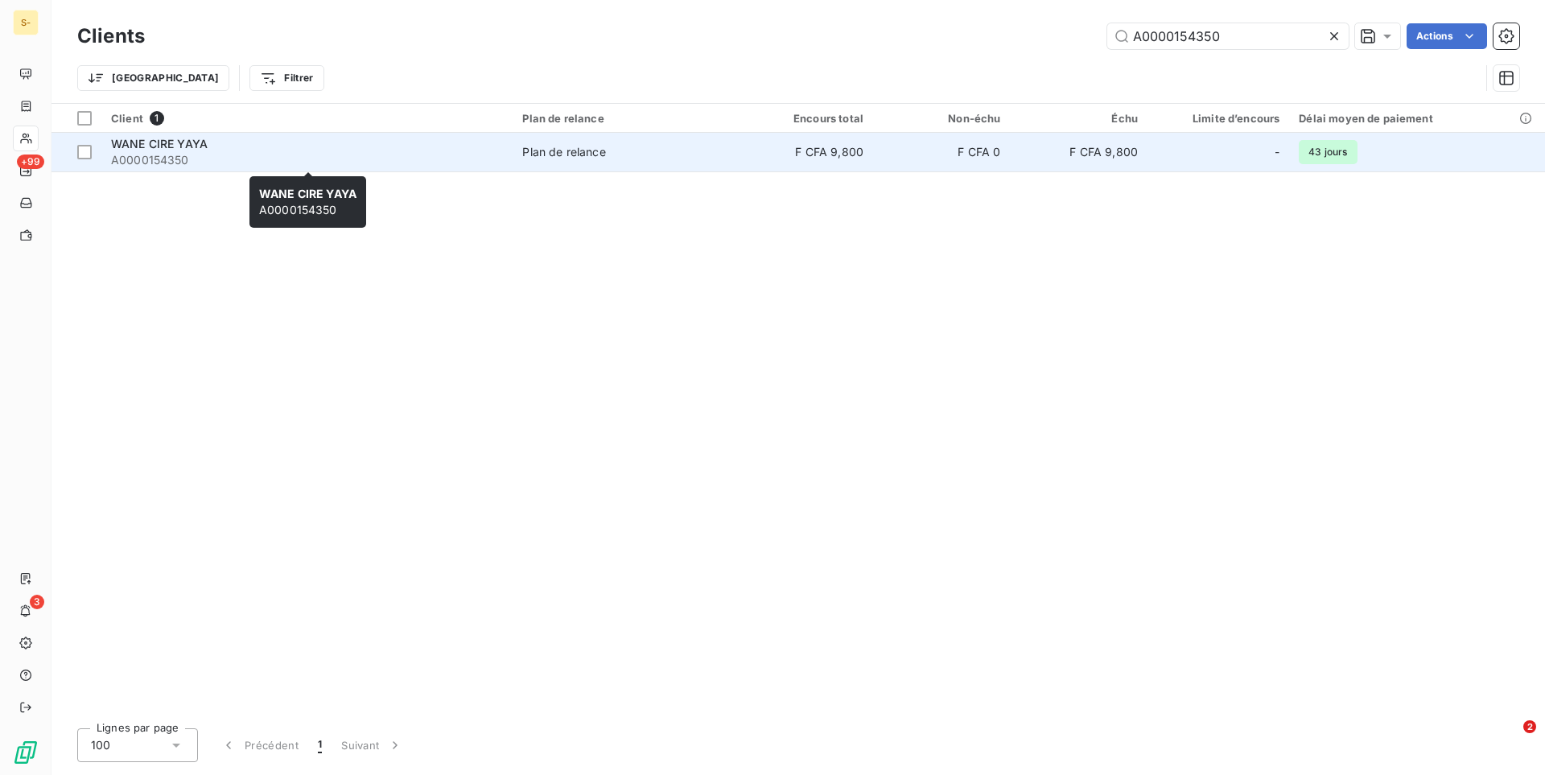
type input "A0000154350"
click at [396, 154] on span "A0000154350" at bounding box center [307, 160] width 392 height 16
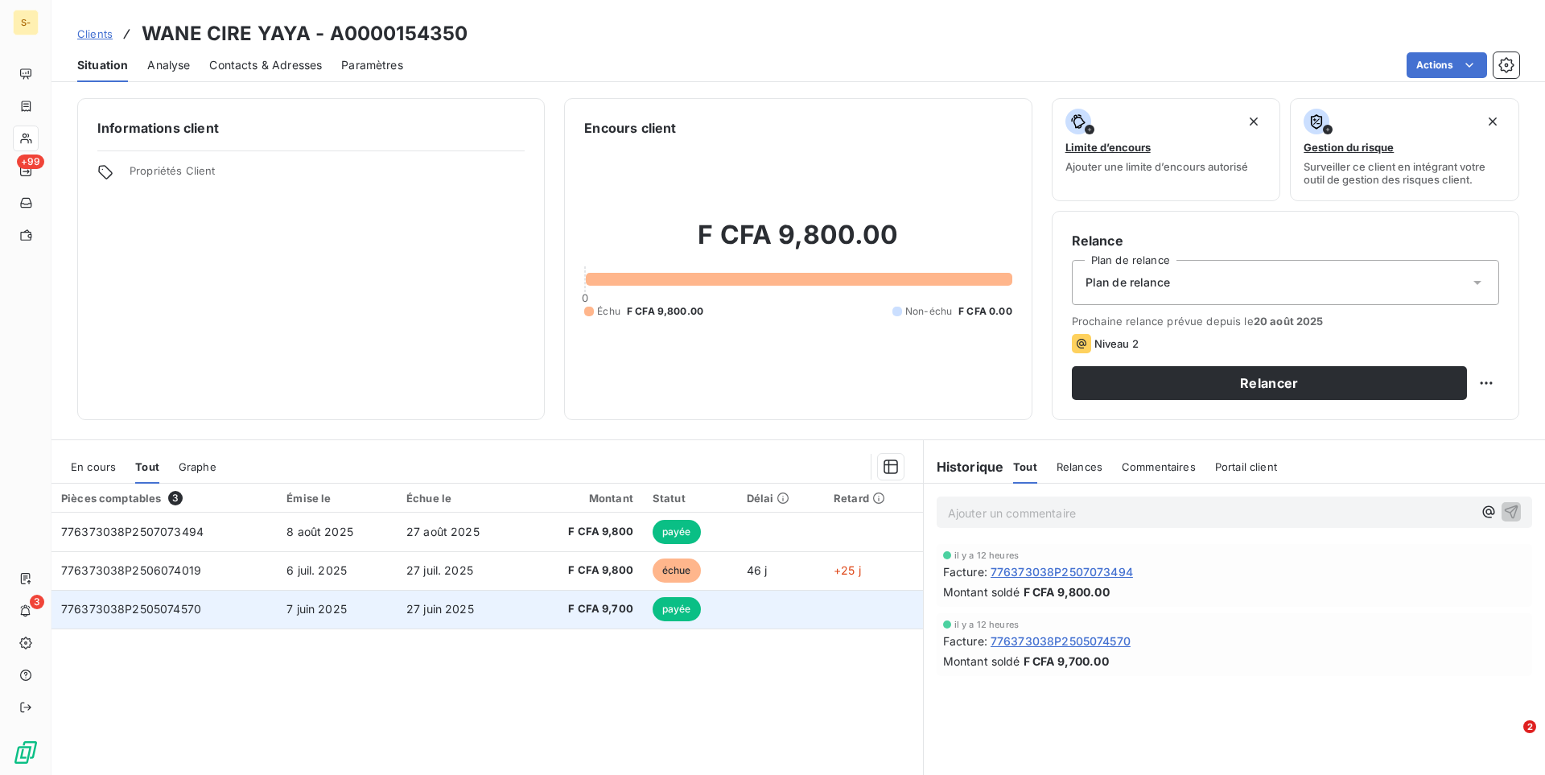
click at [393, 606] on td "7 juin 2025" at bounding box center [337, 609] width 120 height 39
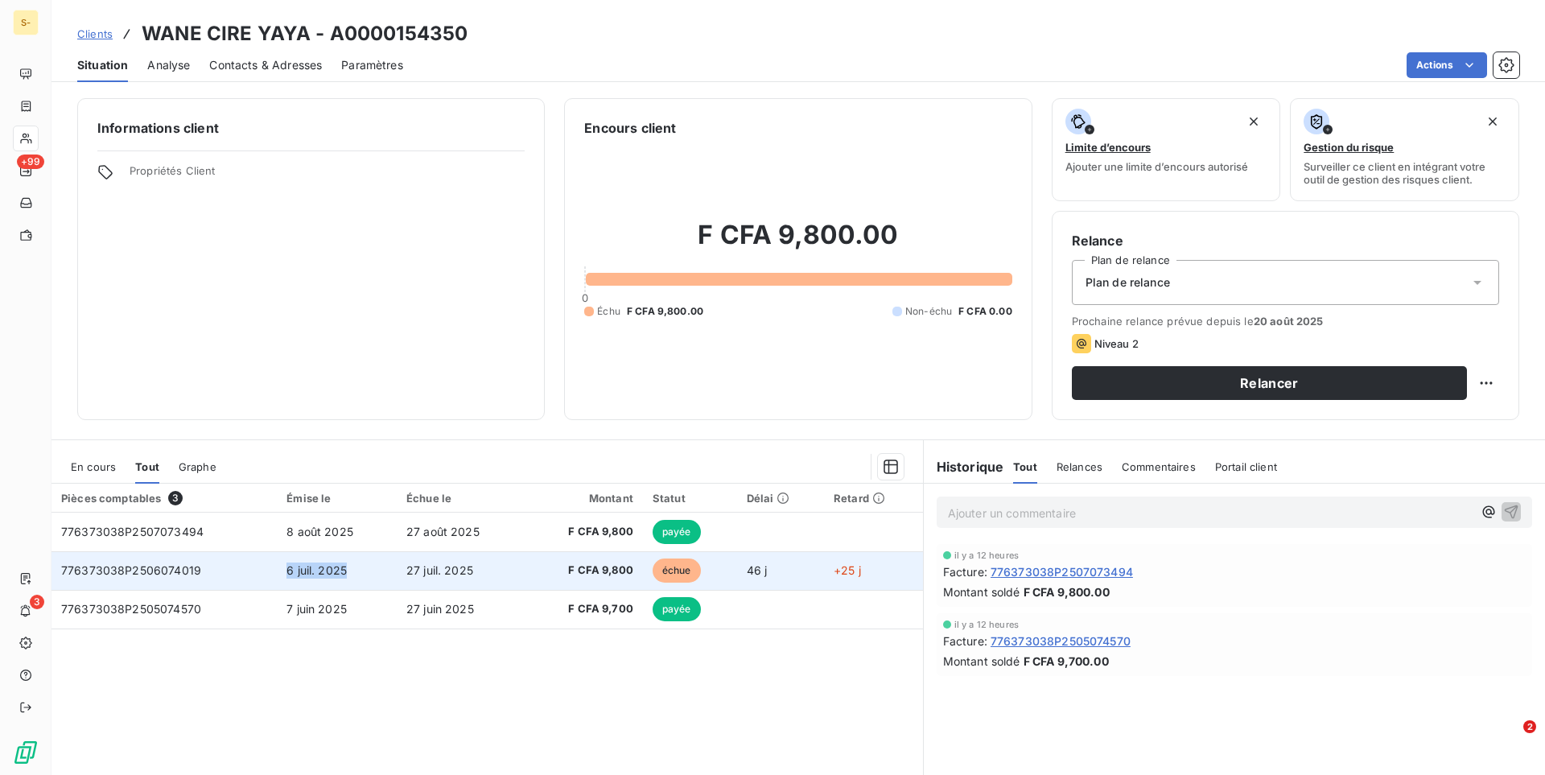
click at [356, 562] on td "6 juil. 2025" at bounding box center [337, 570] width 120 height 39
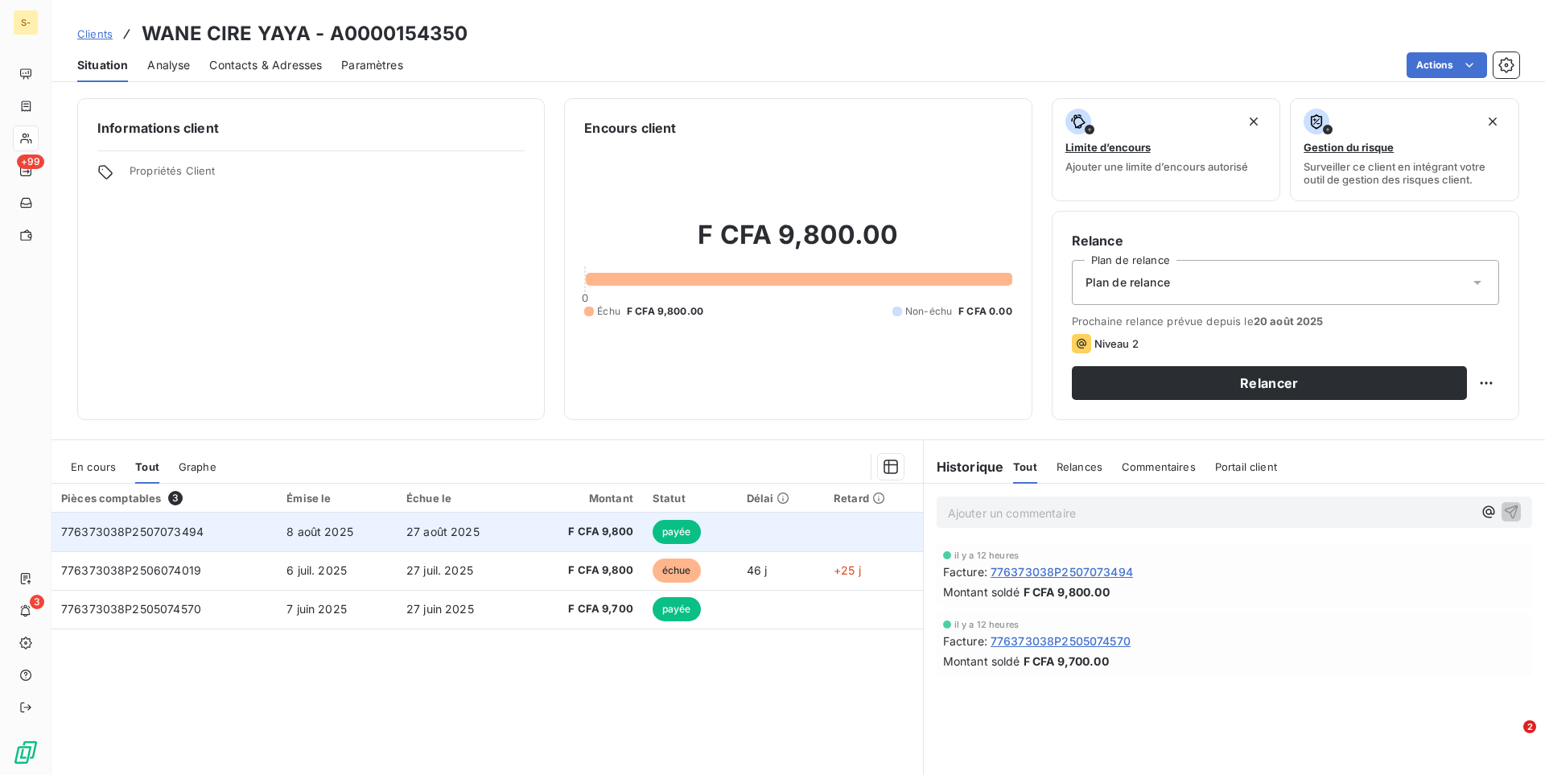
click at [367, 536] on td "8 août 2025" at bounding box center [337, 531] width 120 height 39
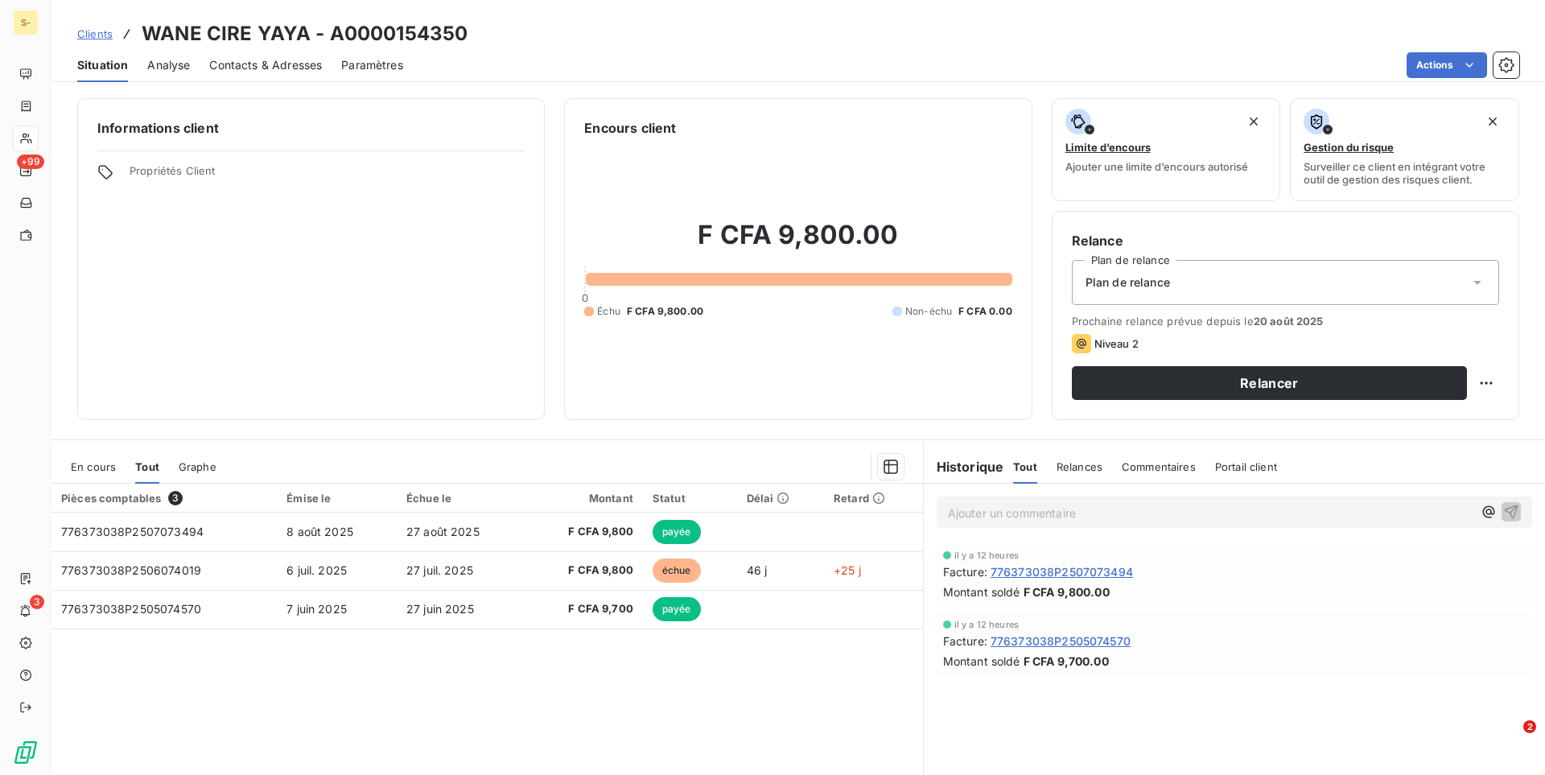
click at [85, 39] on span "Clients" at bounding box center [94, 33] width 35 height 13
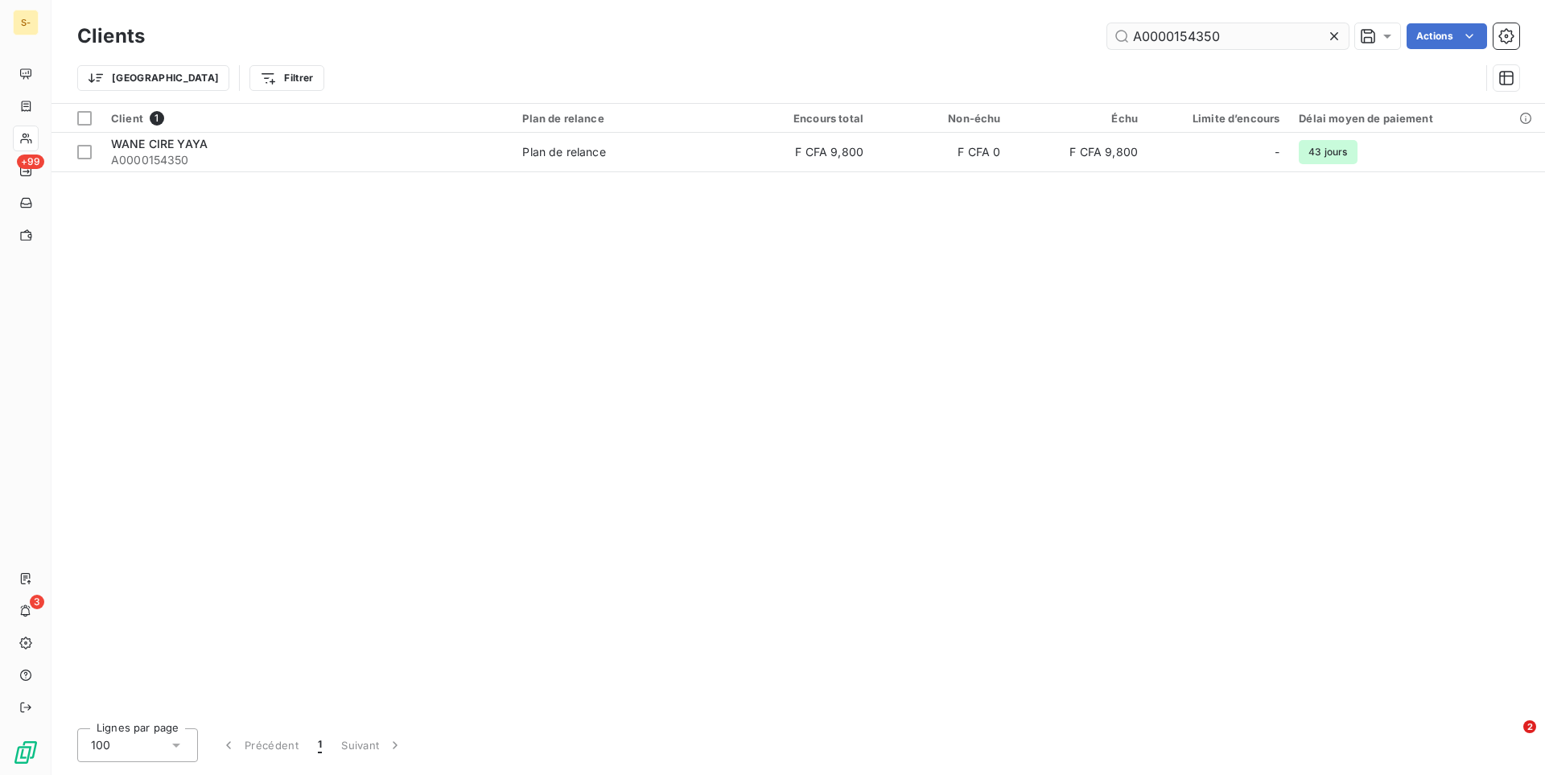
drag, startPoint x: 1220, startPoint y: 39, endPoint x: 953, endPoint y: 34, distance: 266.3
click at [1107, 34] on input "A0000154350" at bounding box center [1227, 36] width 241 height 26
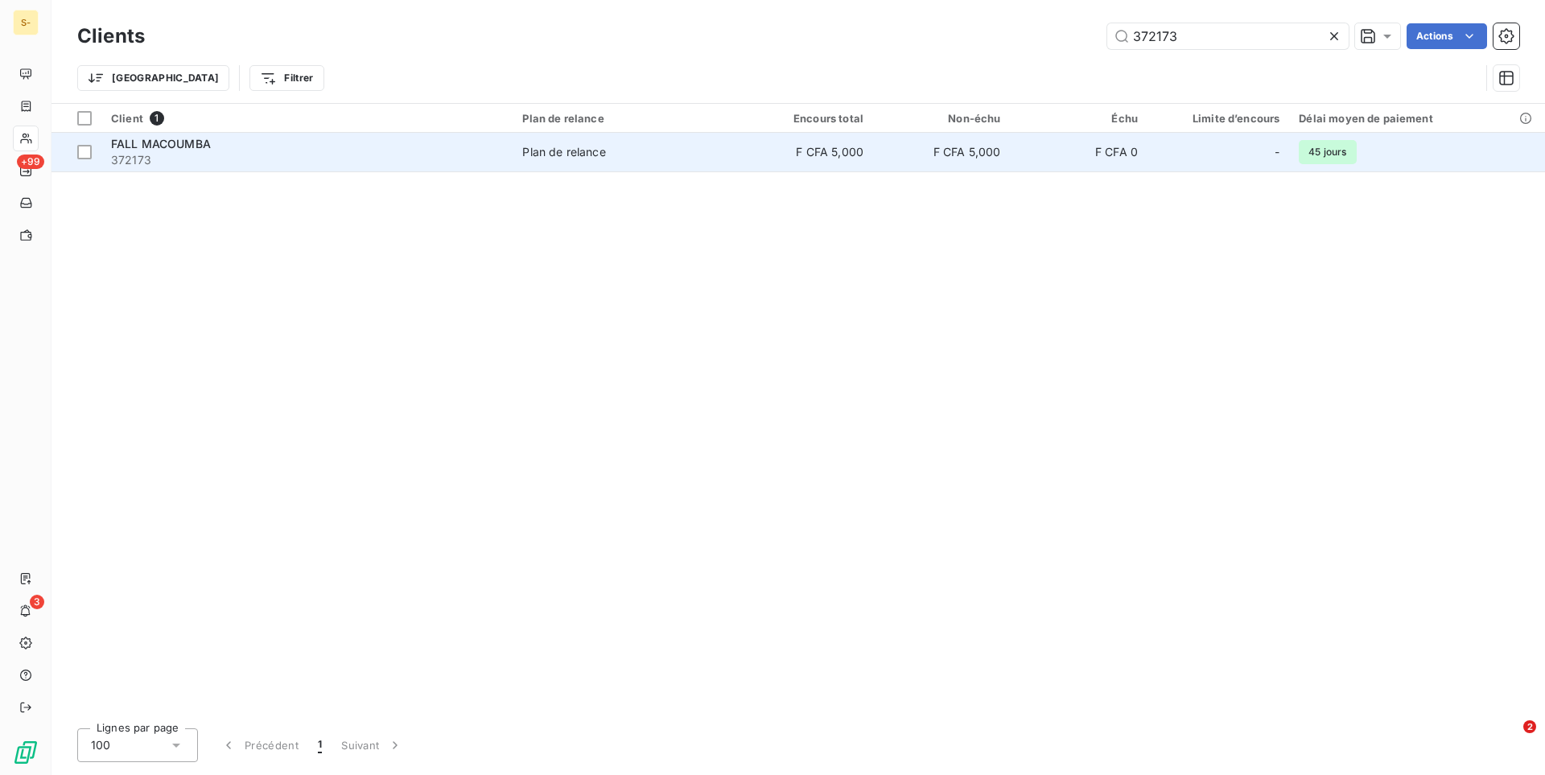
type input "372173"
click at [433, 146] on div "FALL MACOUMBA" at bounding box center [307, 144] width 392 height 16
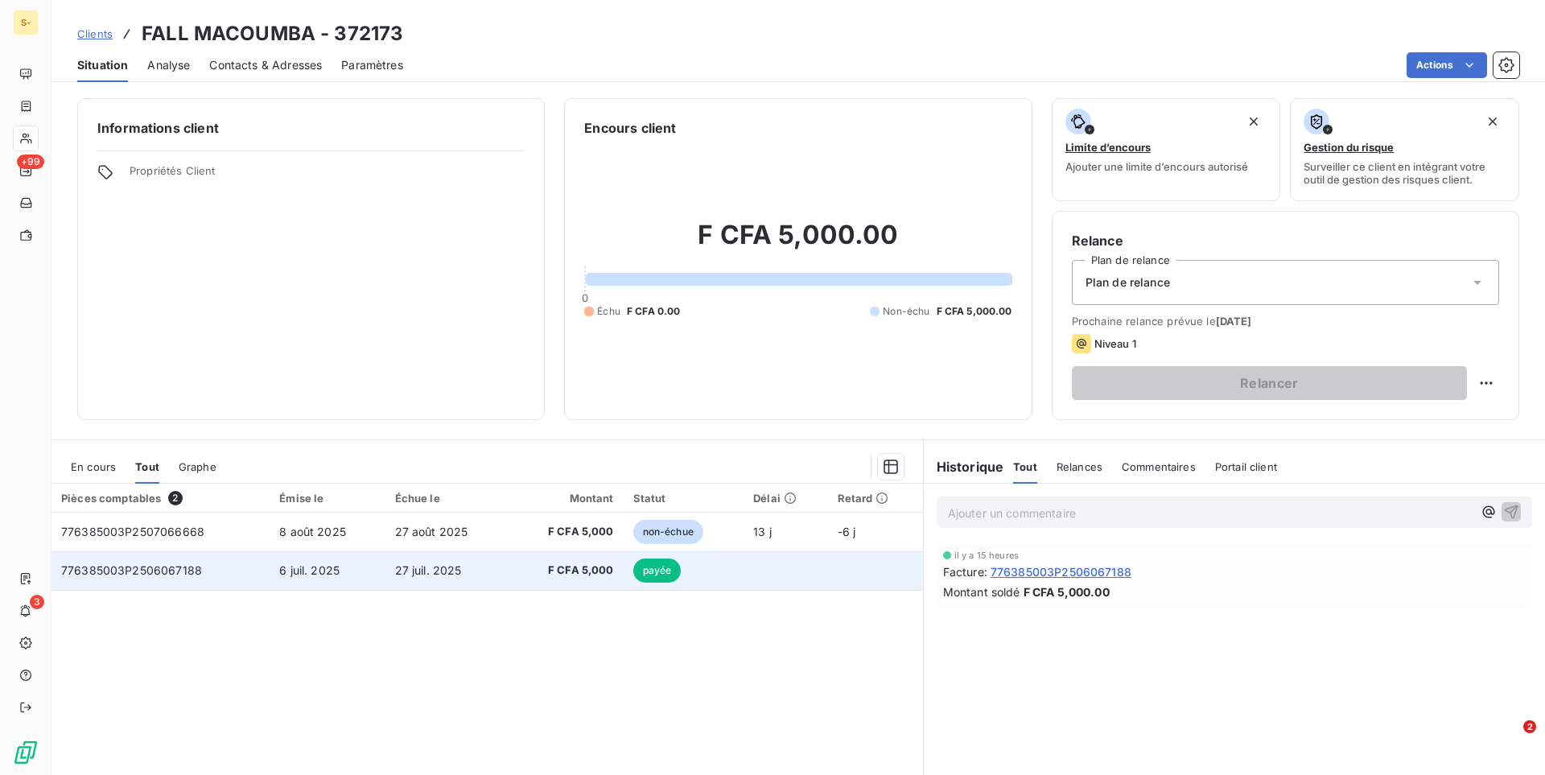
click at [432, 566] on span "27 juil. 2025" at bounding box center [428, 570] width 67 height 14
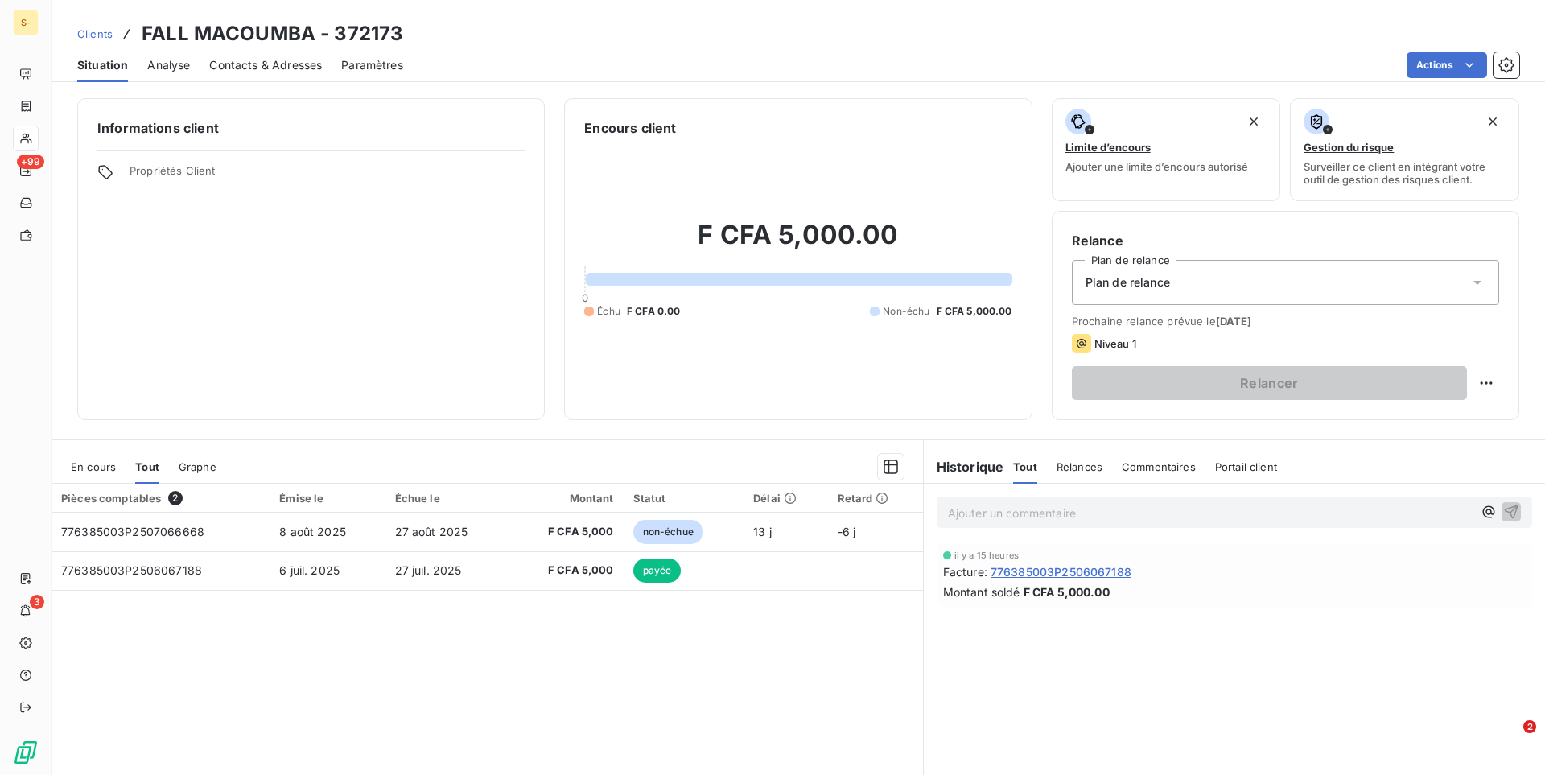
click at [411, 508] on th "Échue le" at bounding box center [447, 498] width 124 height 29
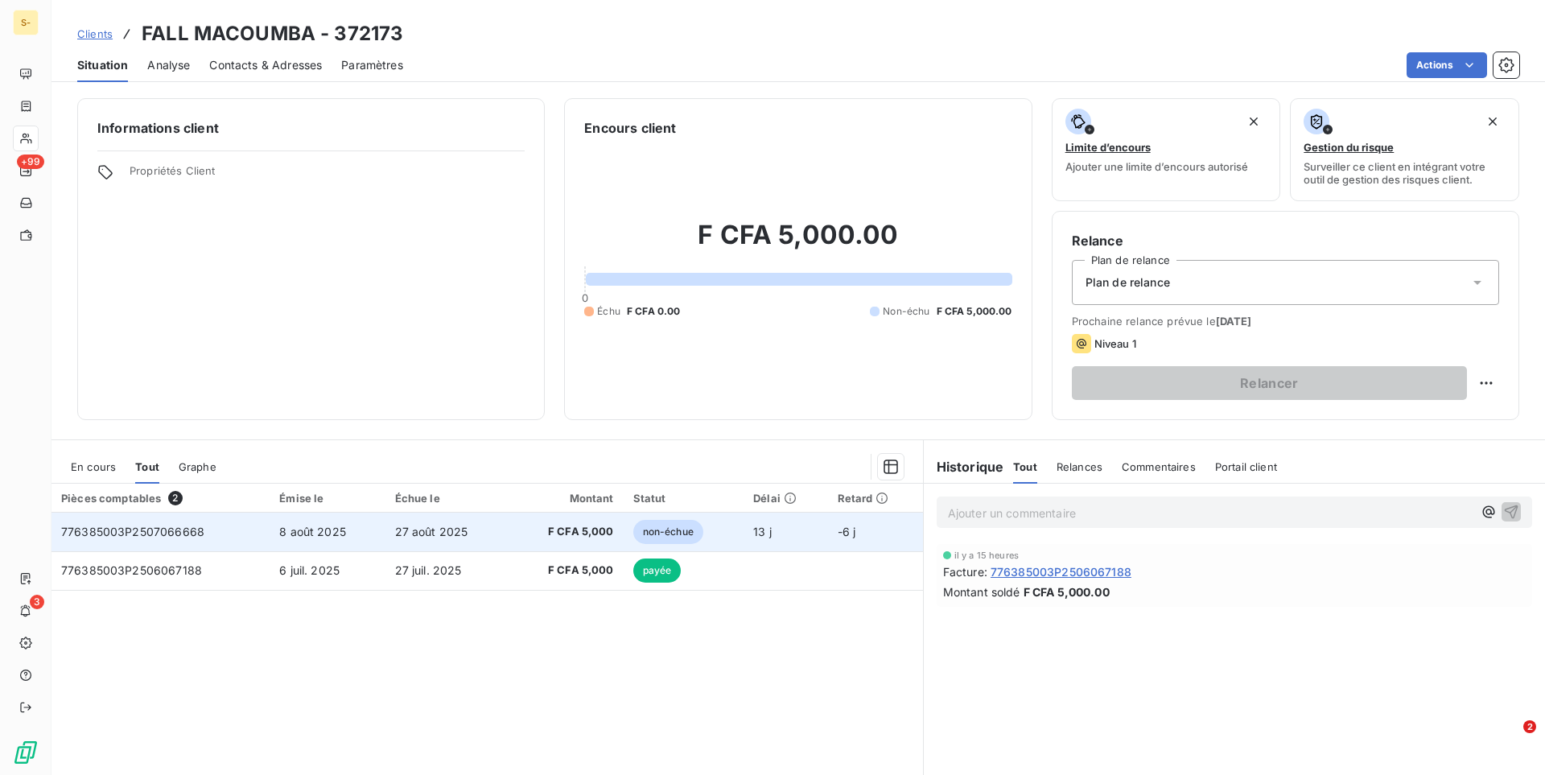
click at [409, 517] on td "27 août 2025" at bounding box center [447, 531] width 124 height 39
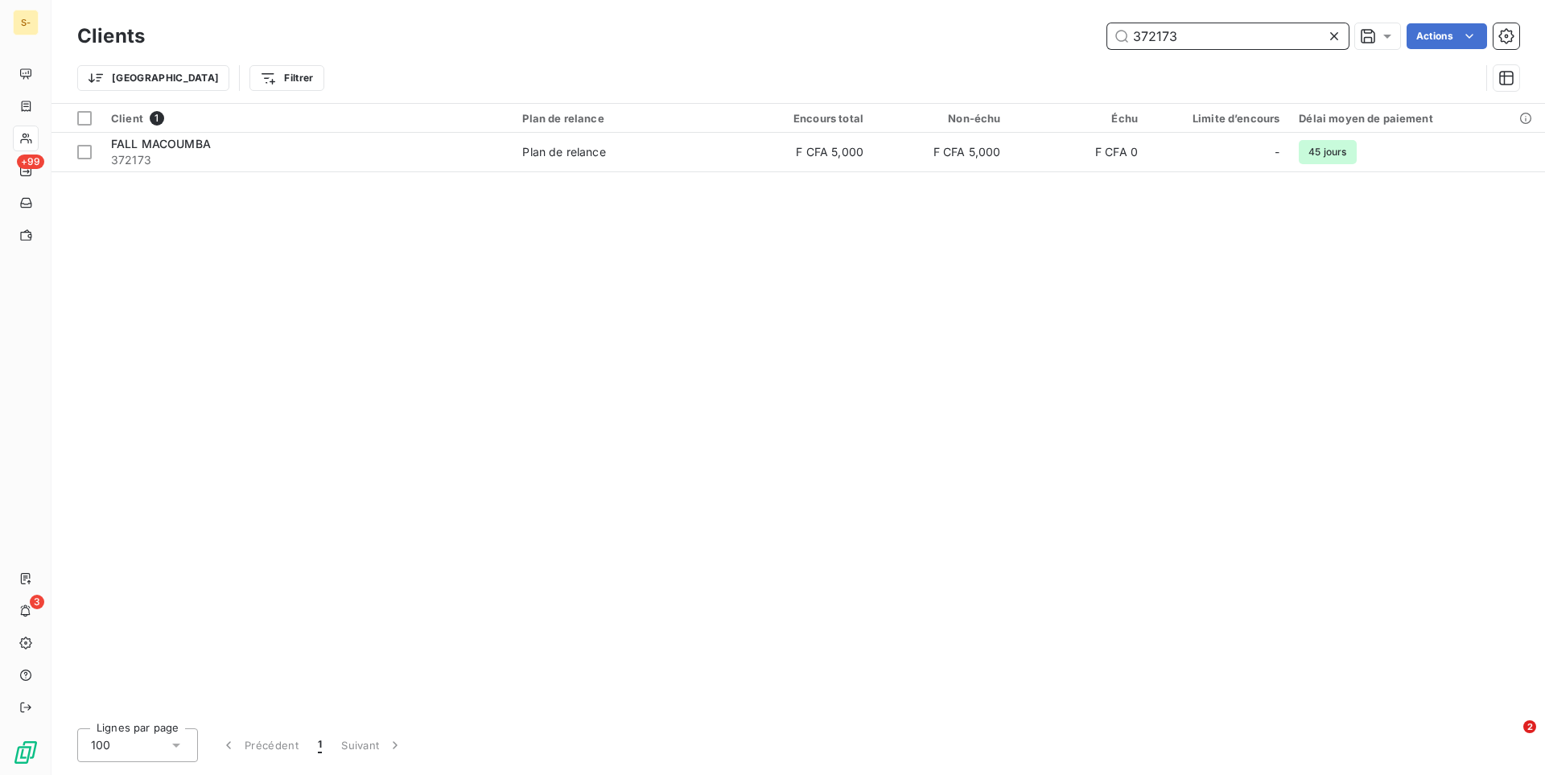
drag, startPoint x: 1220, startPoint y: 33, endPoint x: 1039, endPoint y: 32, distance: 180.2
click at [1107, 32] on input "372173" at bounding box center [1227, 36] width 241 height 26
paste input "A0000167128"
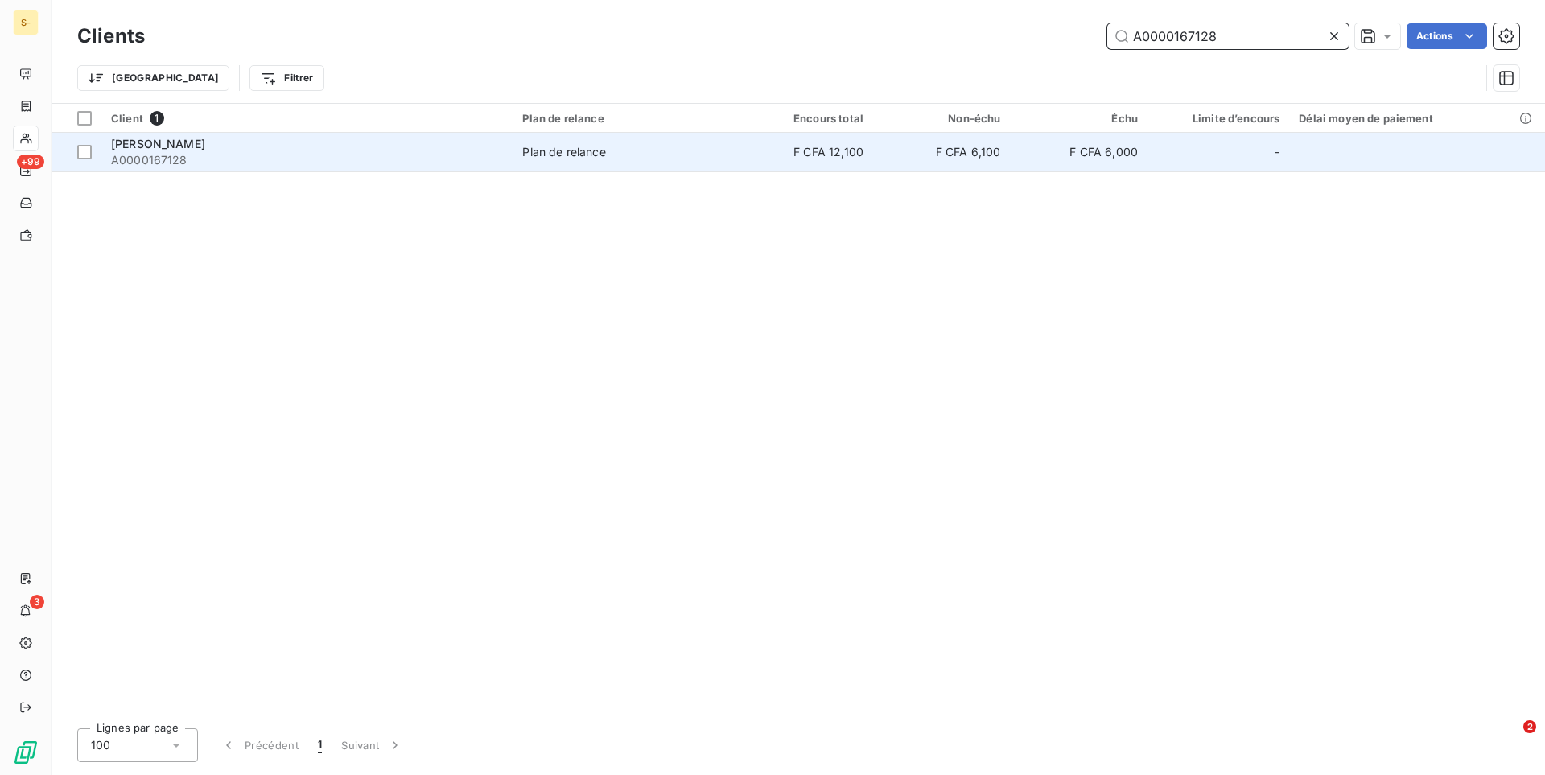
type input "A0000167128"
click at [443, 154] on span "A0000167128" at bounding box center [307, 160] width 392 height 16
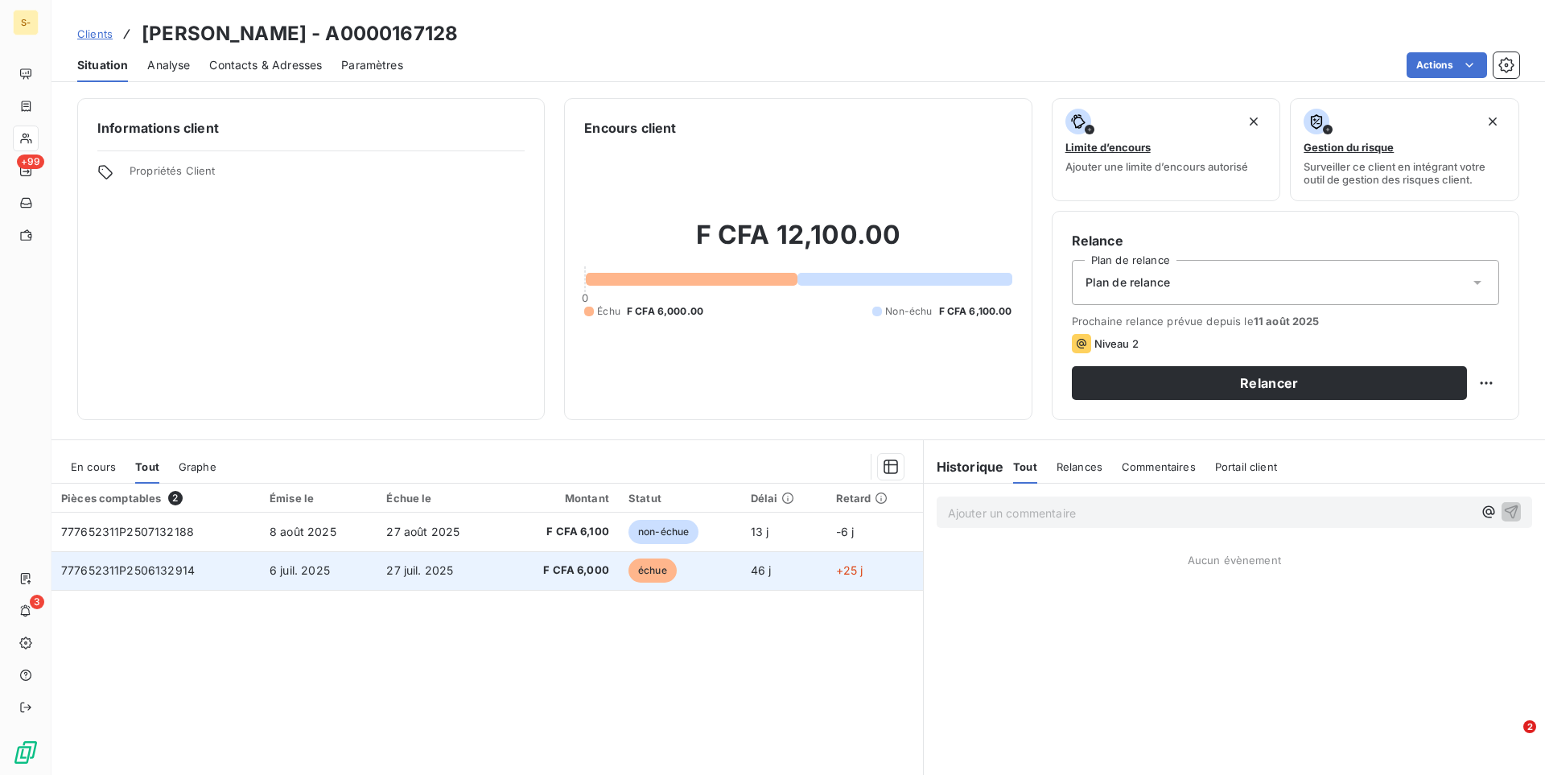
click at [518, 556] on td "F CFA 6,000" at bounding box center [561, 570] width 116 height 39
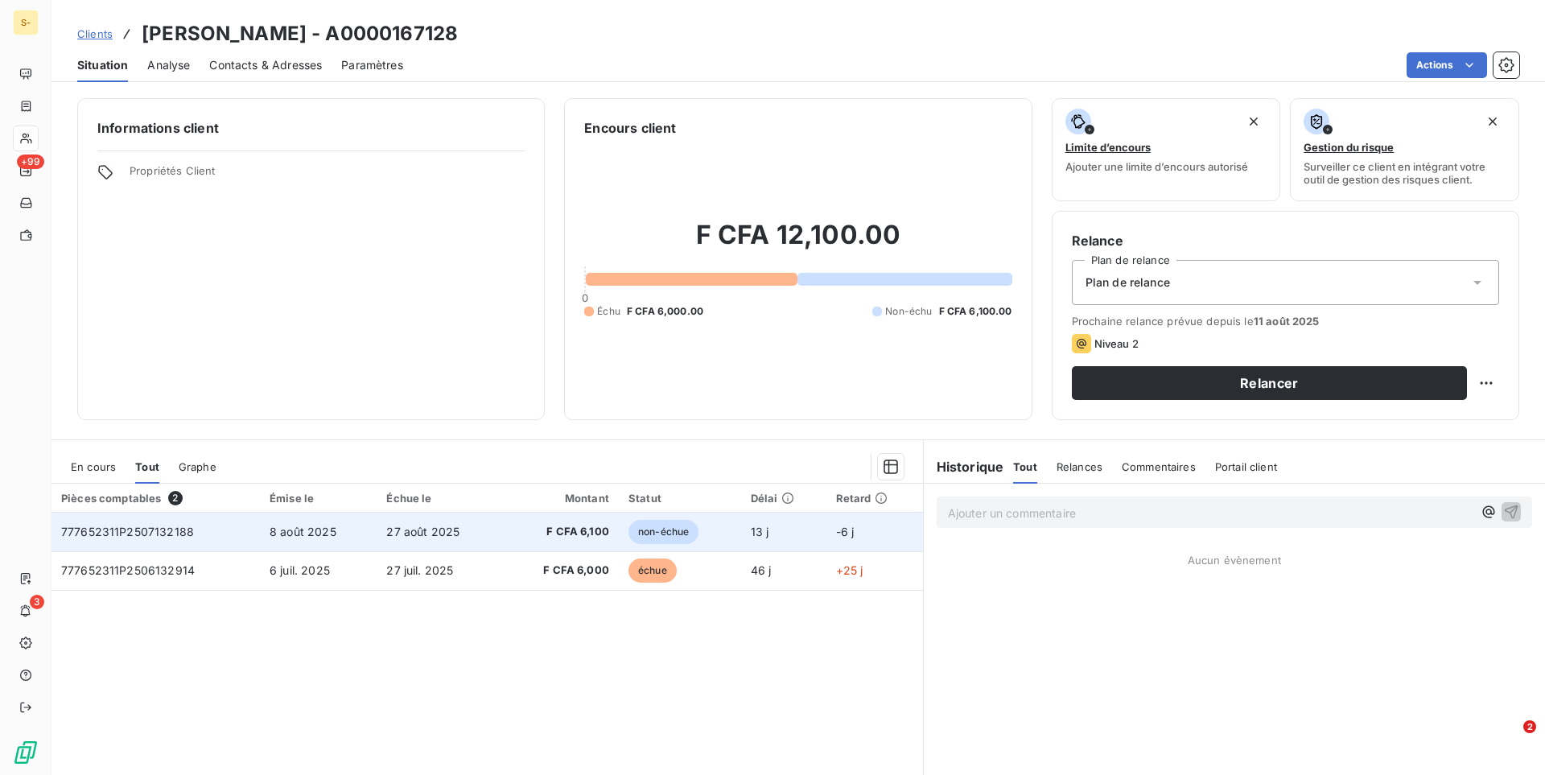
click at [496, 532] on td "27 août 2025" at bounding box center [440, 531] width 126 height 39
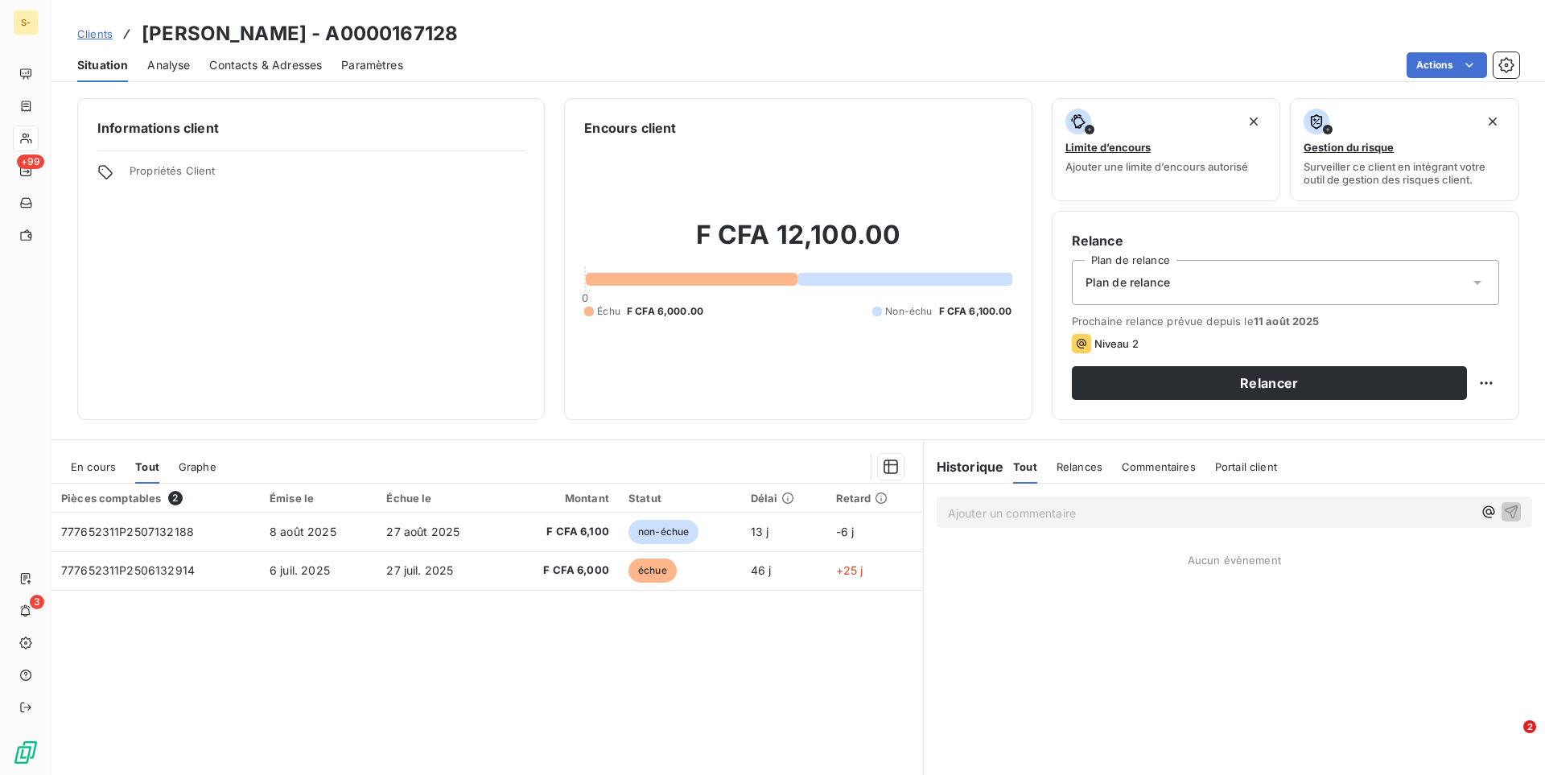
click at [90, 31] on span "Clients" at bounding box center [94, 33] width 35 height 13
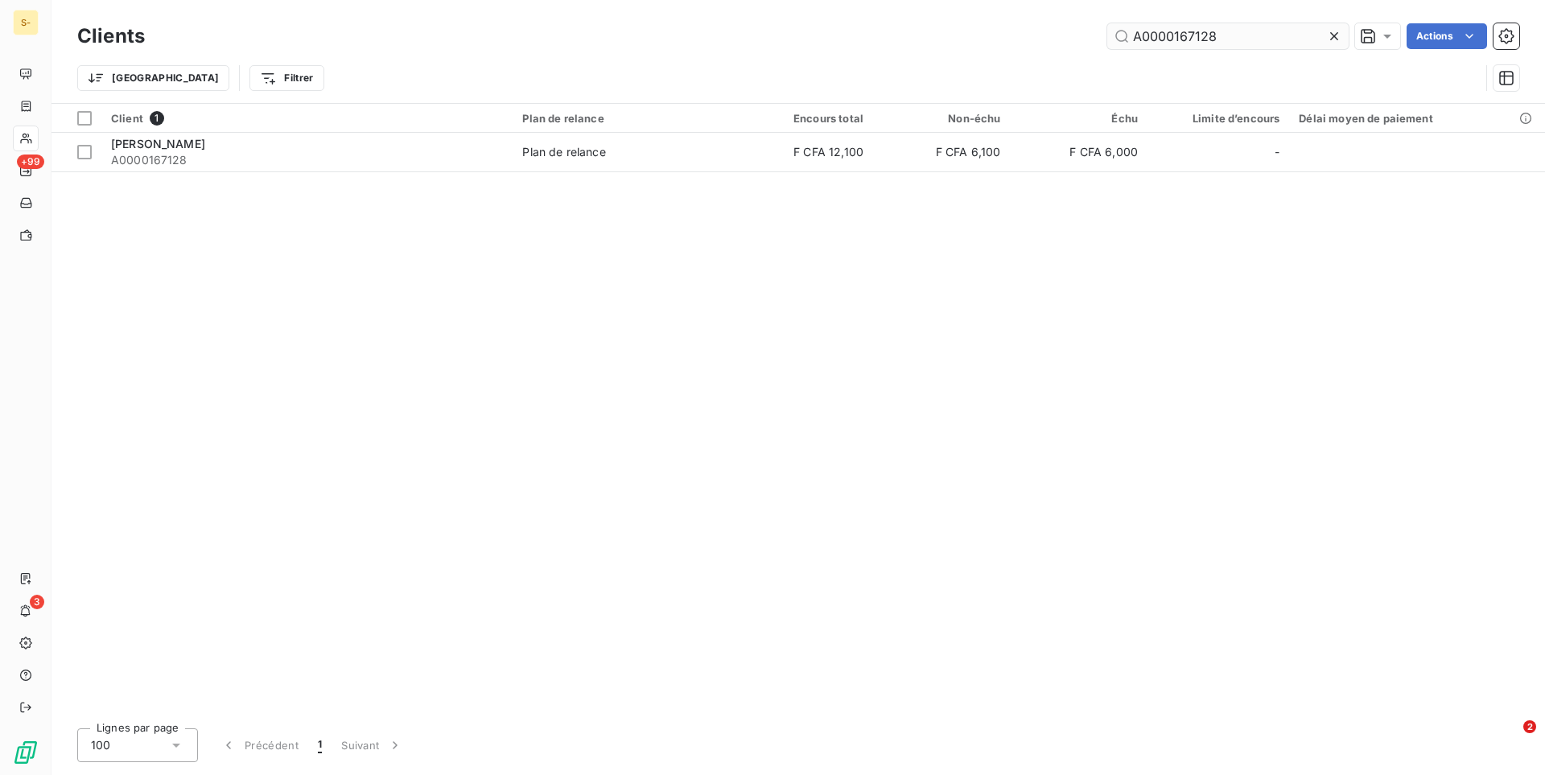
drag, startPoint x: 1232, startPoint y: 35, endPoint x: 868, endPoint y: 10, distance: 364.5
click at [1107, 23] on input "A0000167128" at bounding box center [1227, 36] width 241 height 26
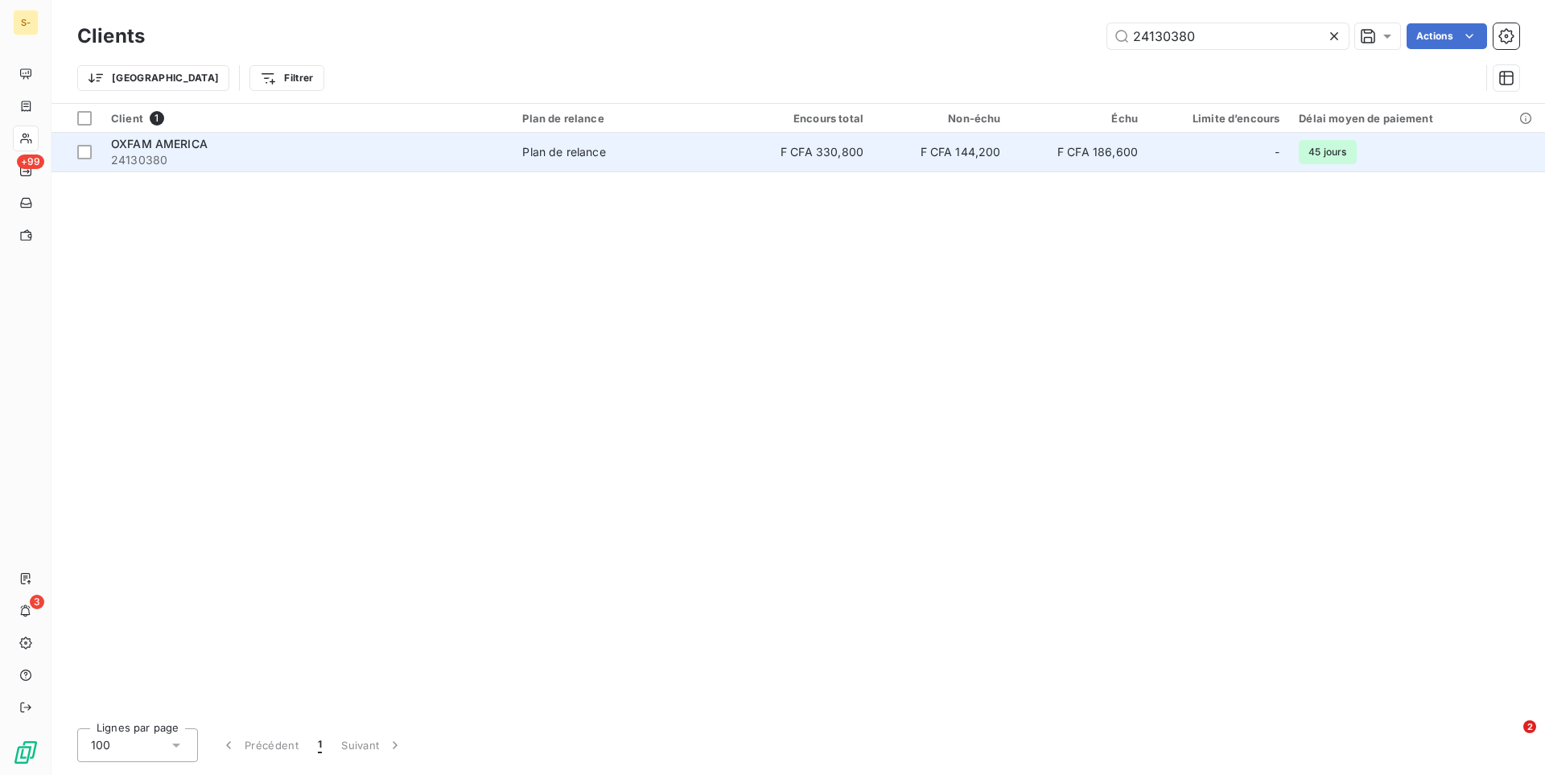
type input "24130380"
click at [431, 142] on div "OXFAM AMERICA" at bounding box center [307, 144] width 392 height 16
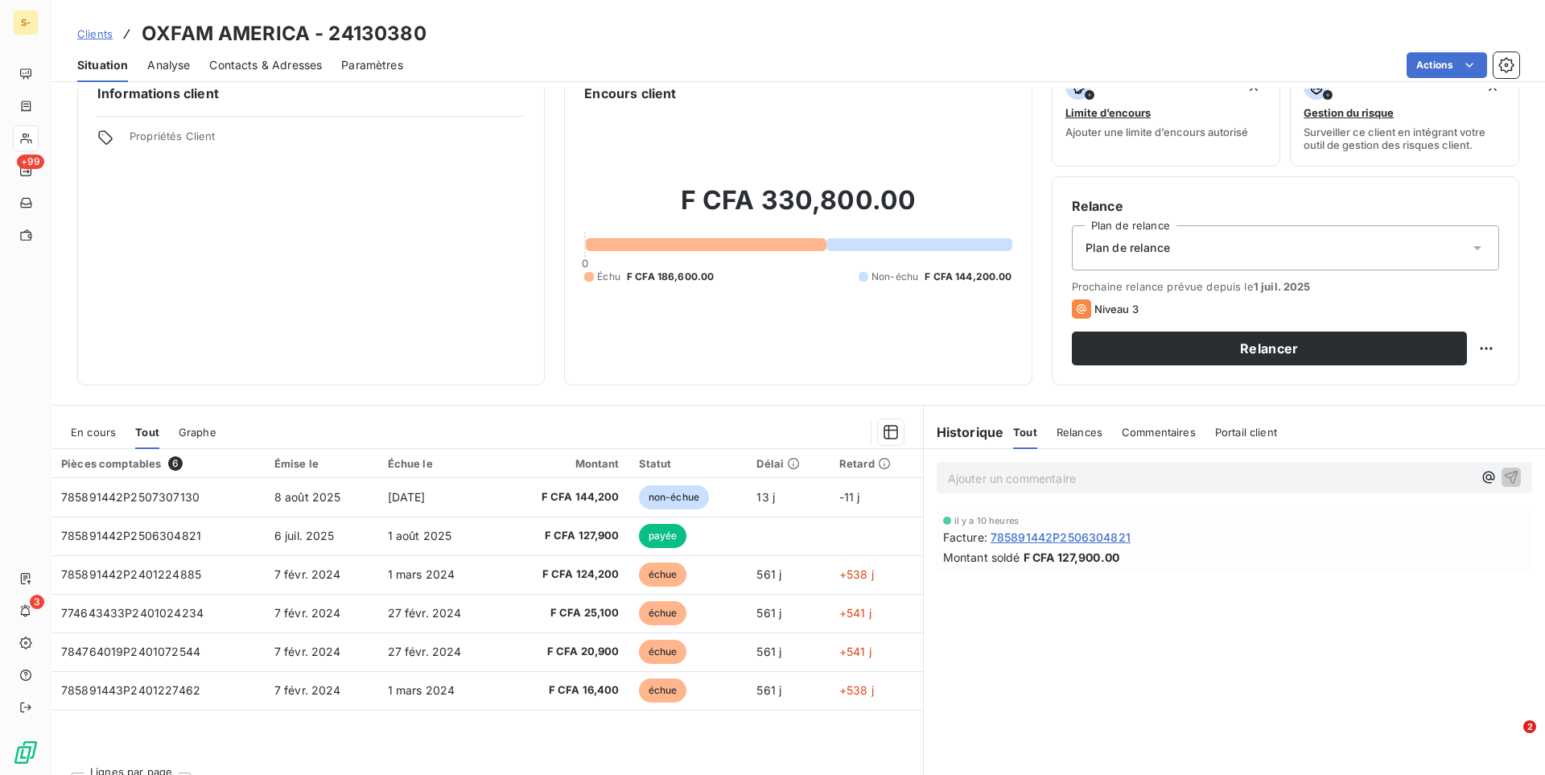
scroll to position [67, 0]
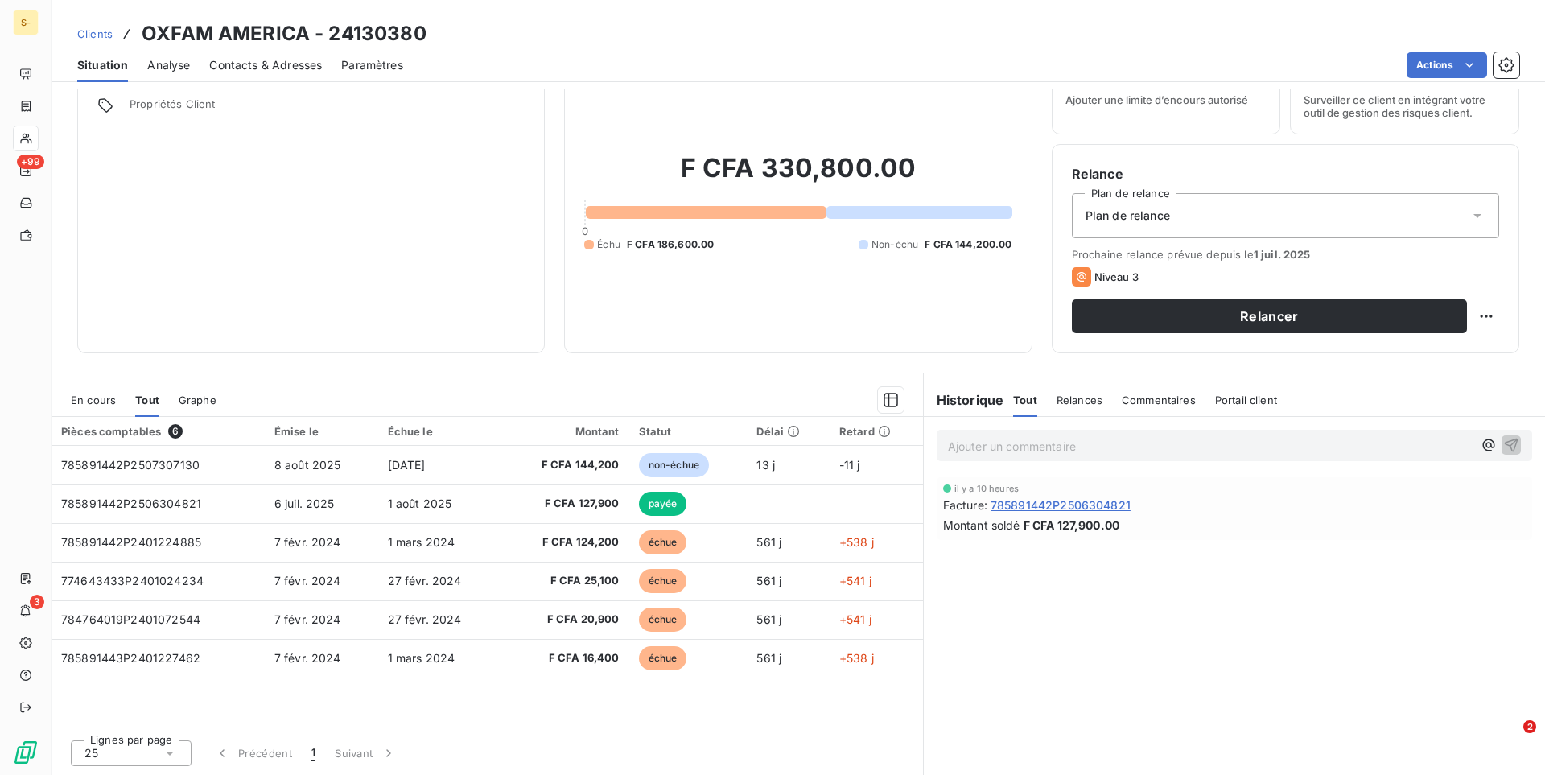
click at [103, 389] on div "En cours" at bounding box center [93, 400] width 45 height 34
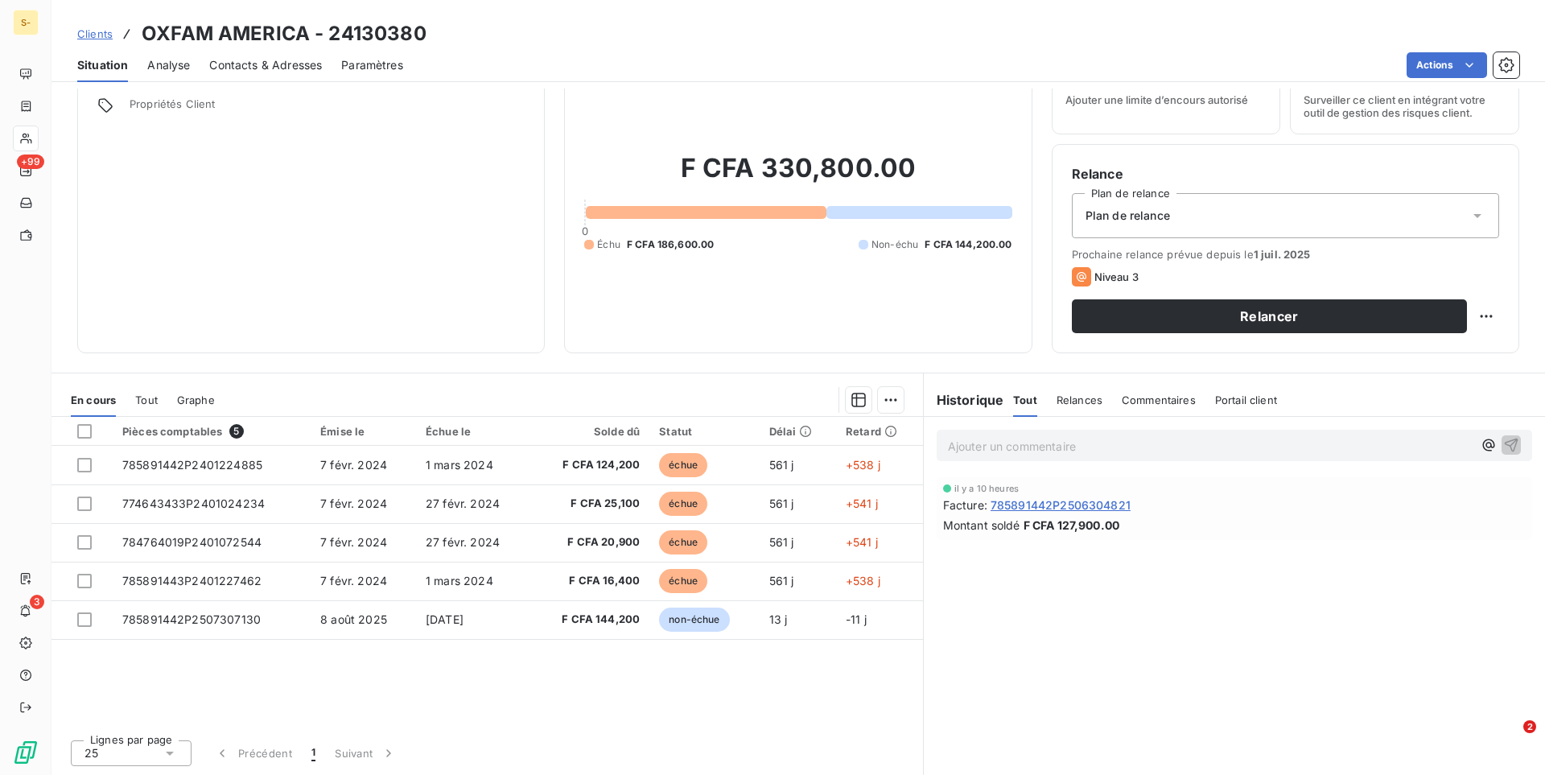
click at [143, 399] on span "Tout" at bounding box center [146, 399] width 23 height 13
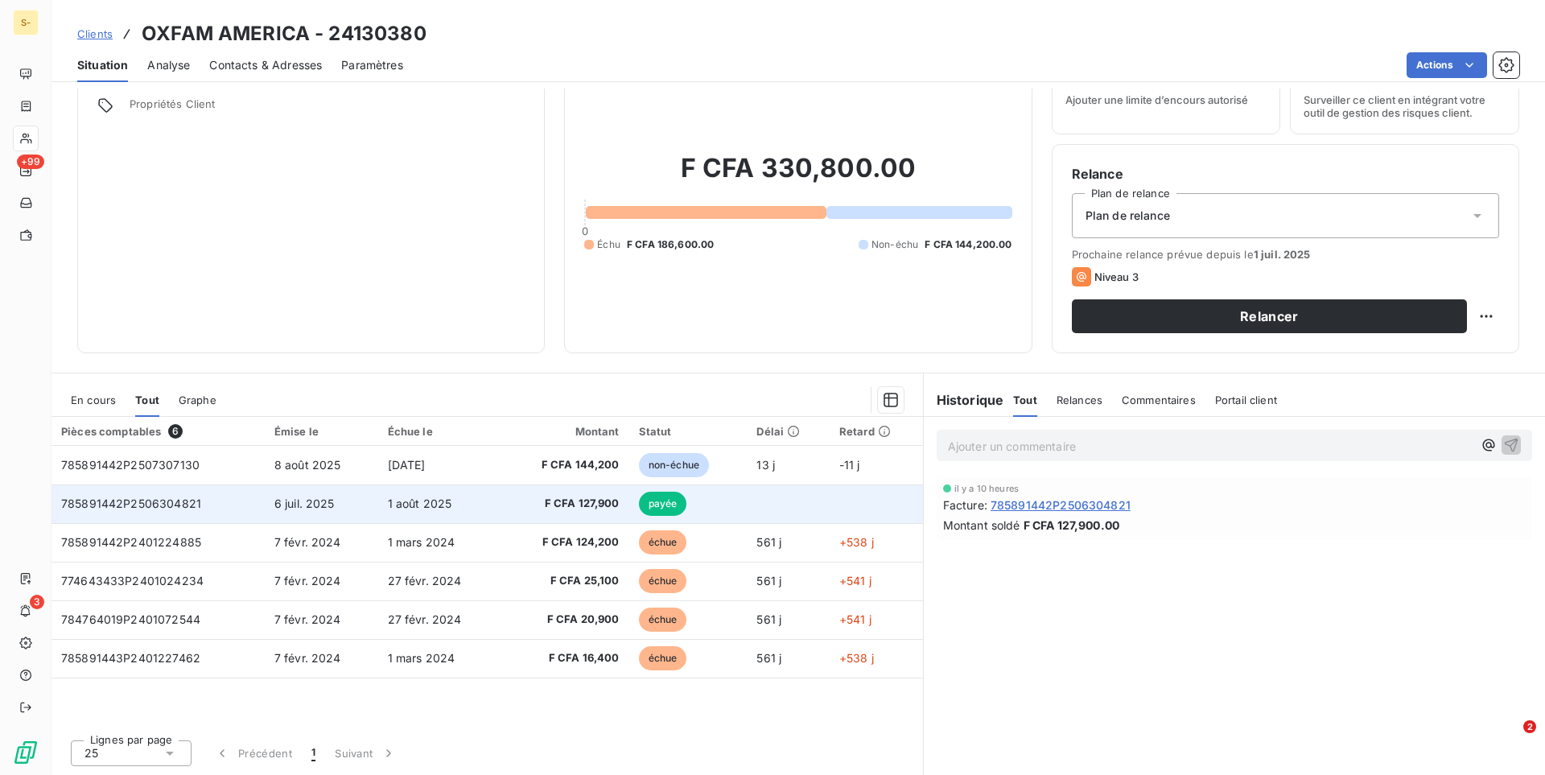
click at [291, 496] on td "6 juil. 2025" at bounding box center [321, 503] width 113 height 39
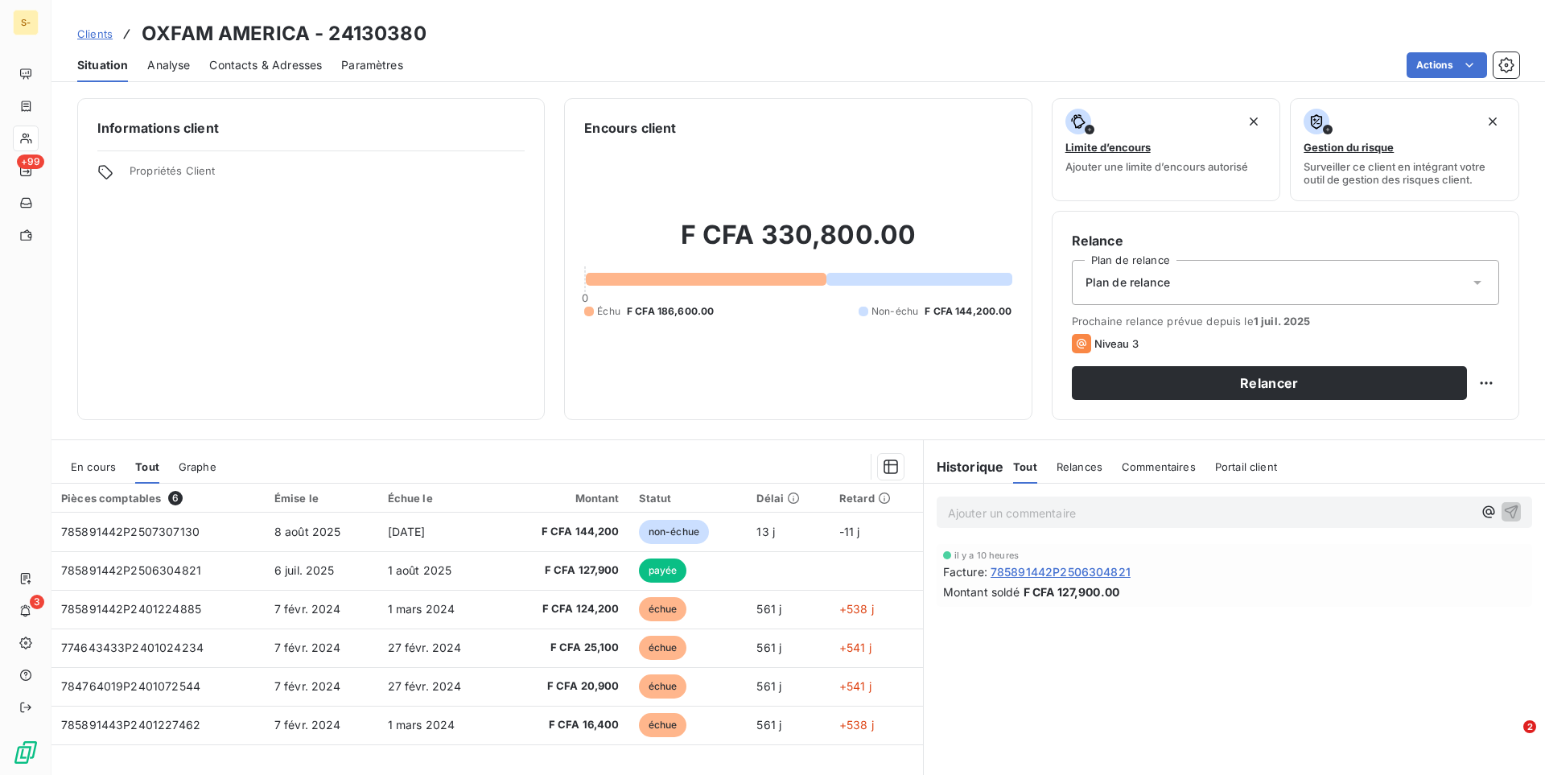
click at [95, 471] on span "En cours" at bounding box center [93, 466] width 45 height 13
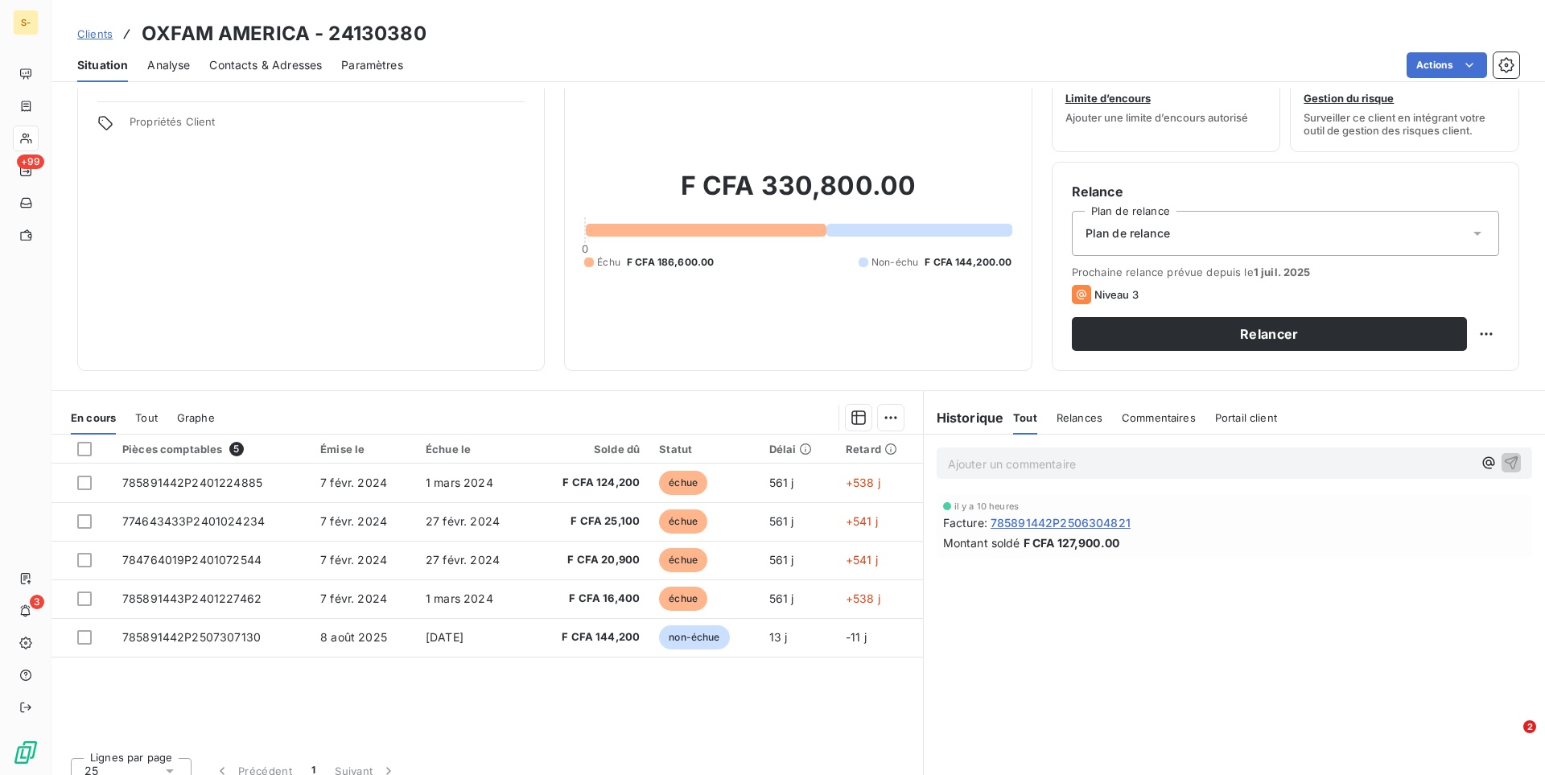
scroll to position [67, 0]
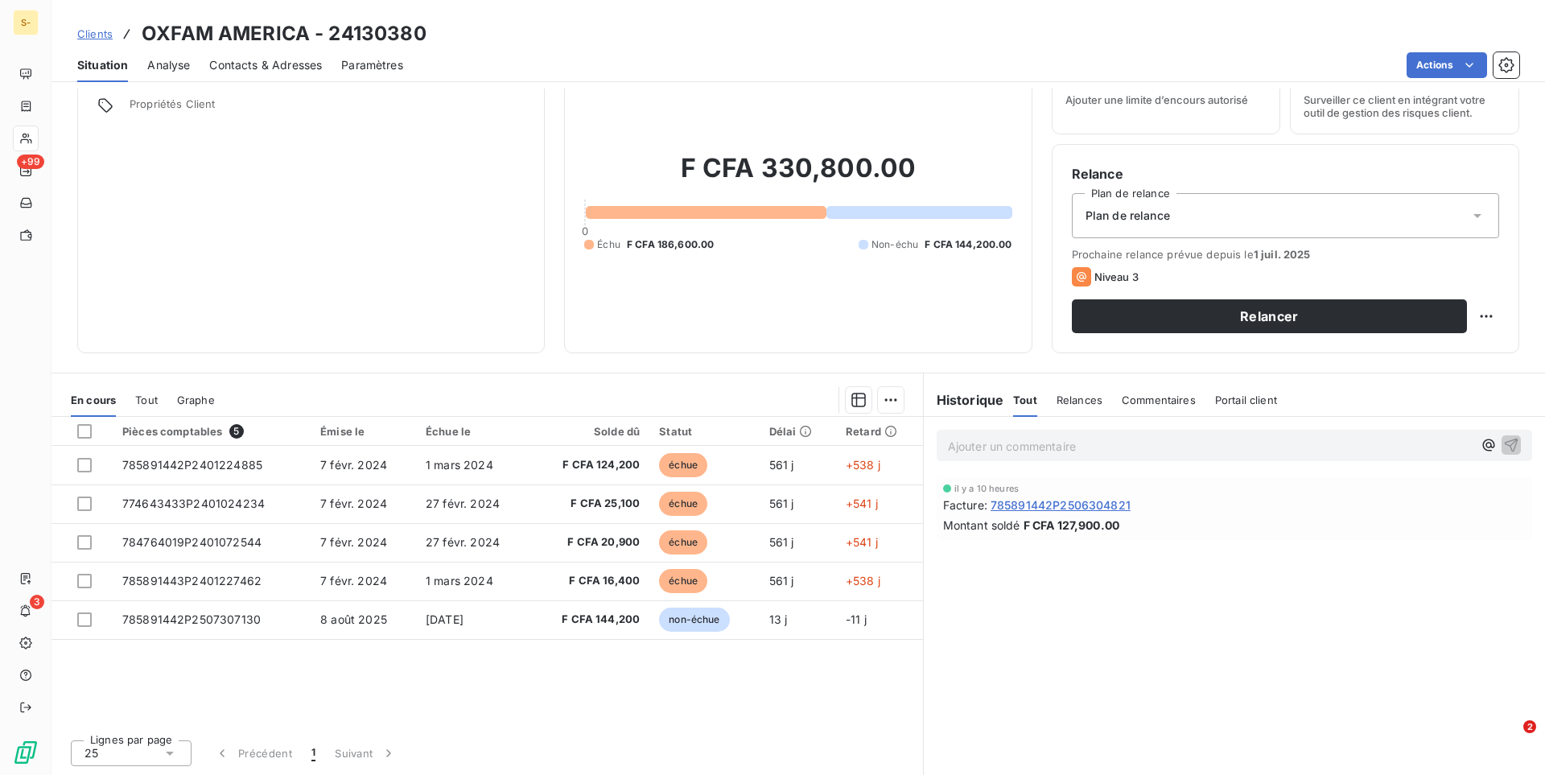
click at [101, 31] on span "Clients" at bounding box center [94, 33] width 35 height 13
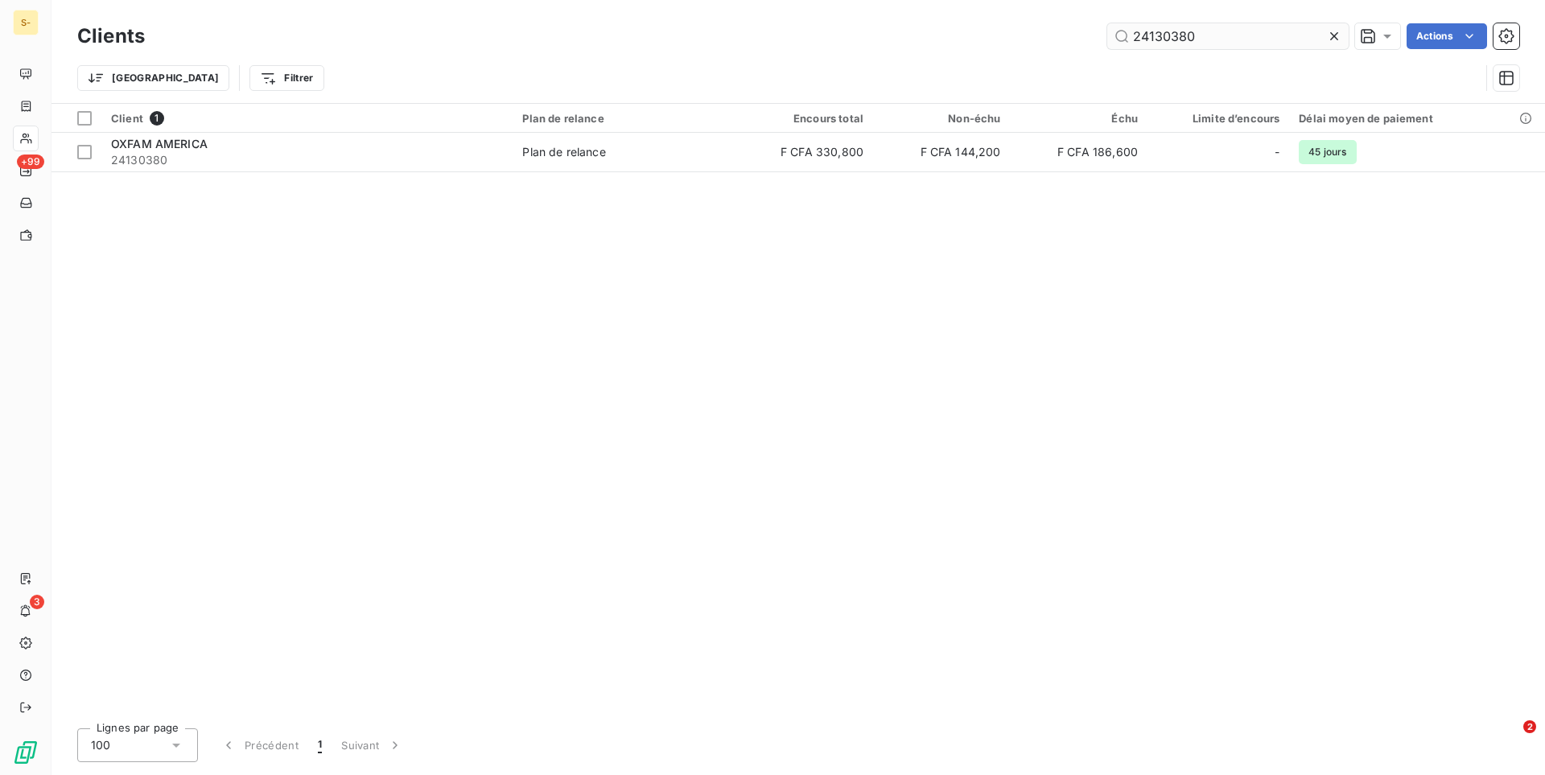
drag, startPoint x: 1207, startPoint y: 40, endPoint x: 1004, endPoint y: 24, distance: 203.4
click at [1107, 24] on input "24130380" at bounding box center [1227, 36] width 241 height 26
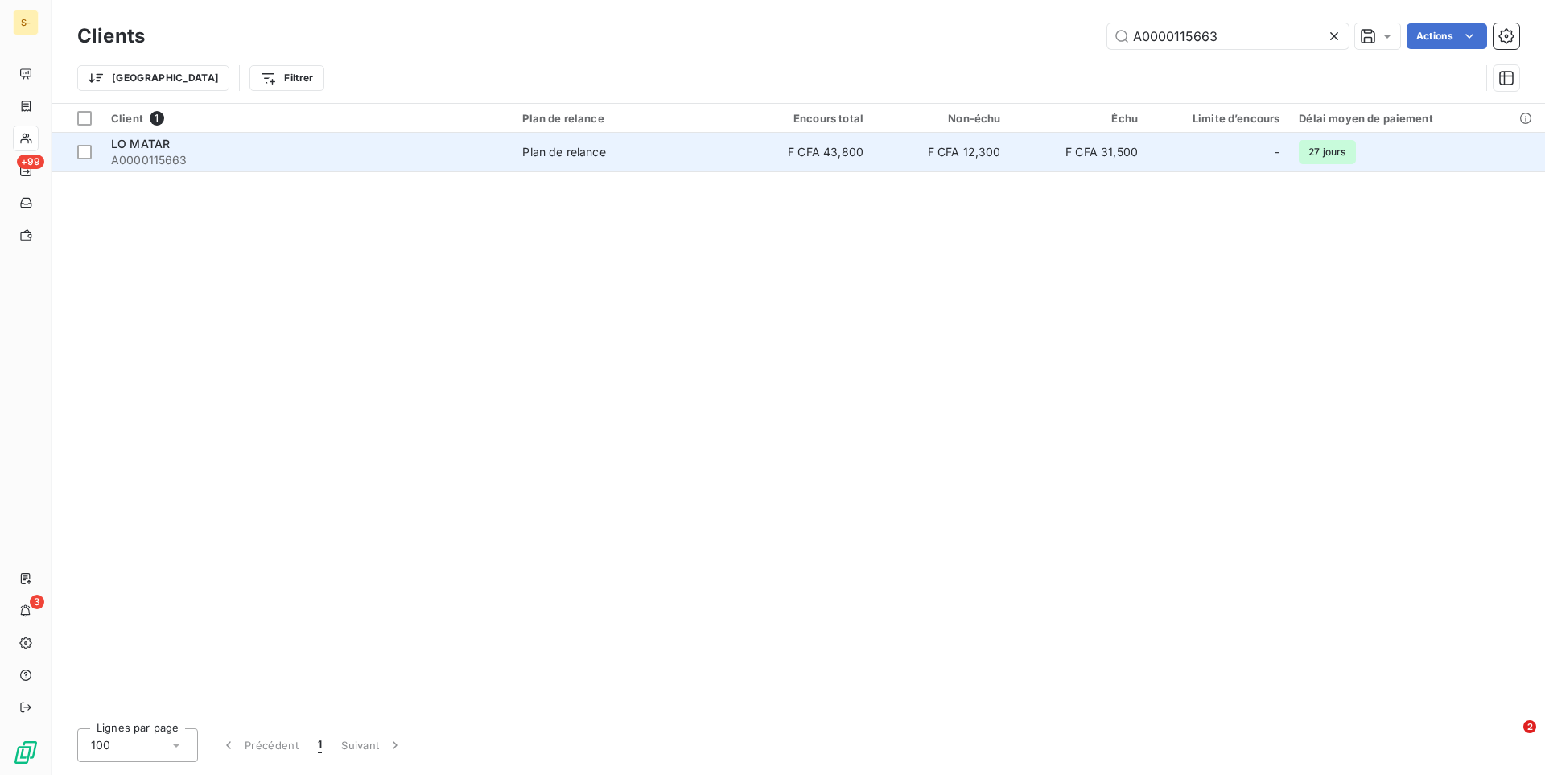
type input "A0000115663"
click at [690, 156] on span "Plan de relance" at bounding box center [624, 152] width 204 height 16
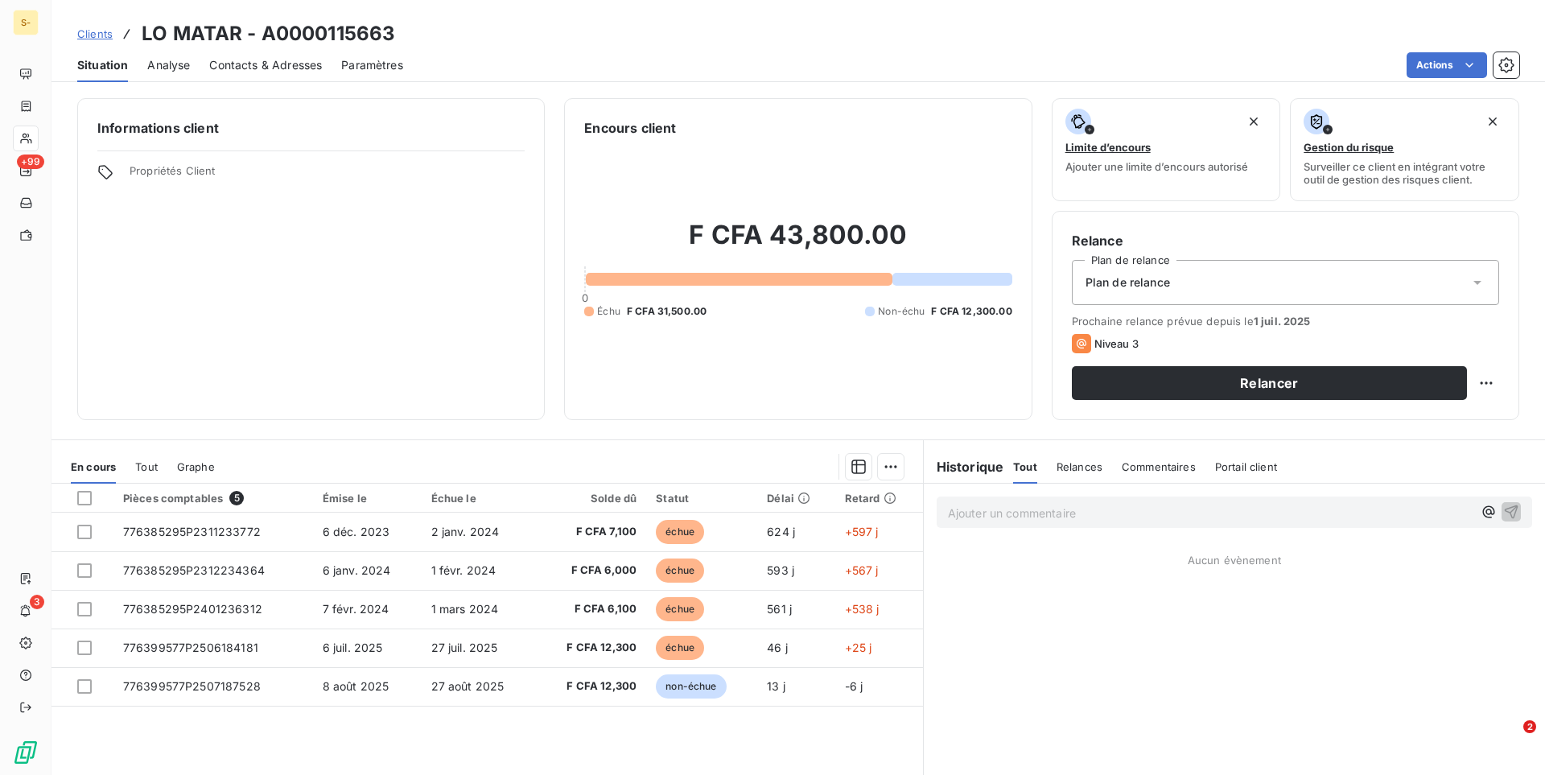
click at [108, 35] on span "Clients" at bounding box center [94, 33] width 35 height 13
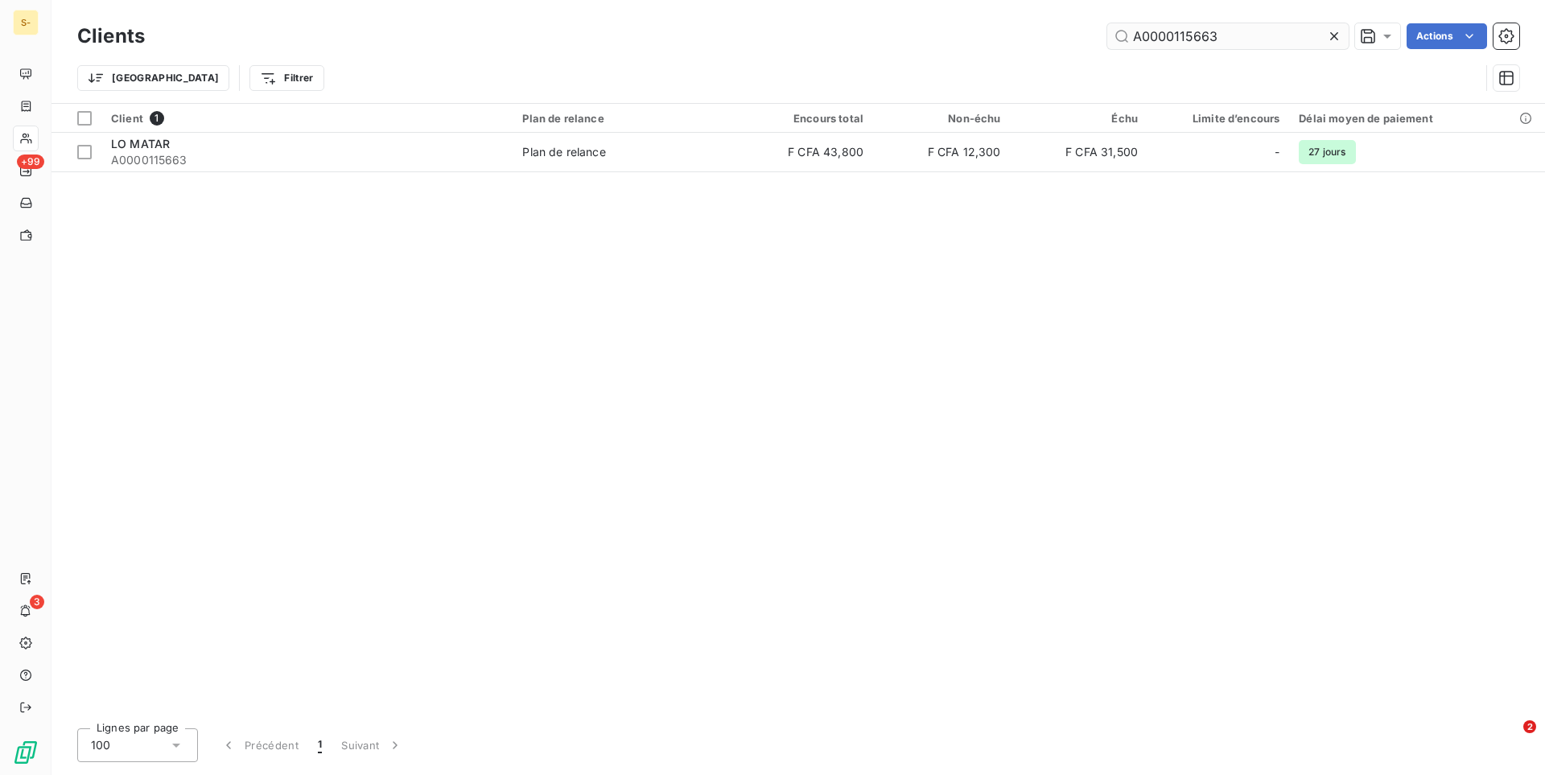
drag, startPoint x: 1245, startPoint y: 32, endPoint x: 996, endPoint y: 27, distance: 248.7
click at [1107, 27] on input "A0000115663" at bounding box center [1227, 36] width 241 height 26
type input "373198"
click at [328, 176] on div "Client 1 Plan de relance Encours total Non-échu Échu Limite d’encours Délai moy…" at bounding box center [797, 409] width 1493 height 611
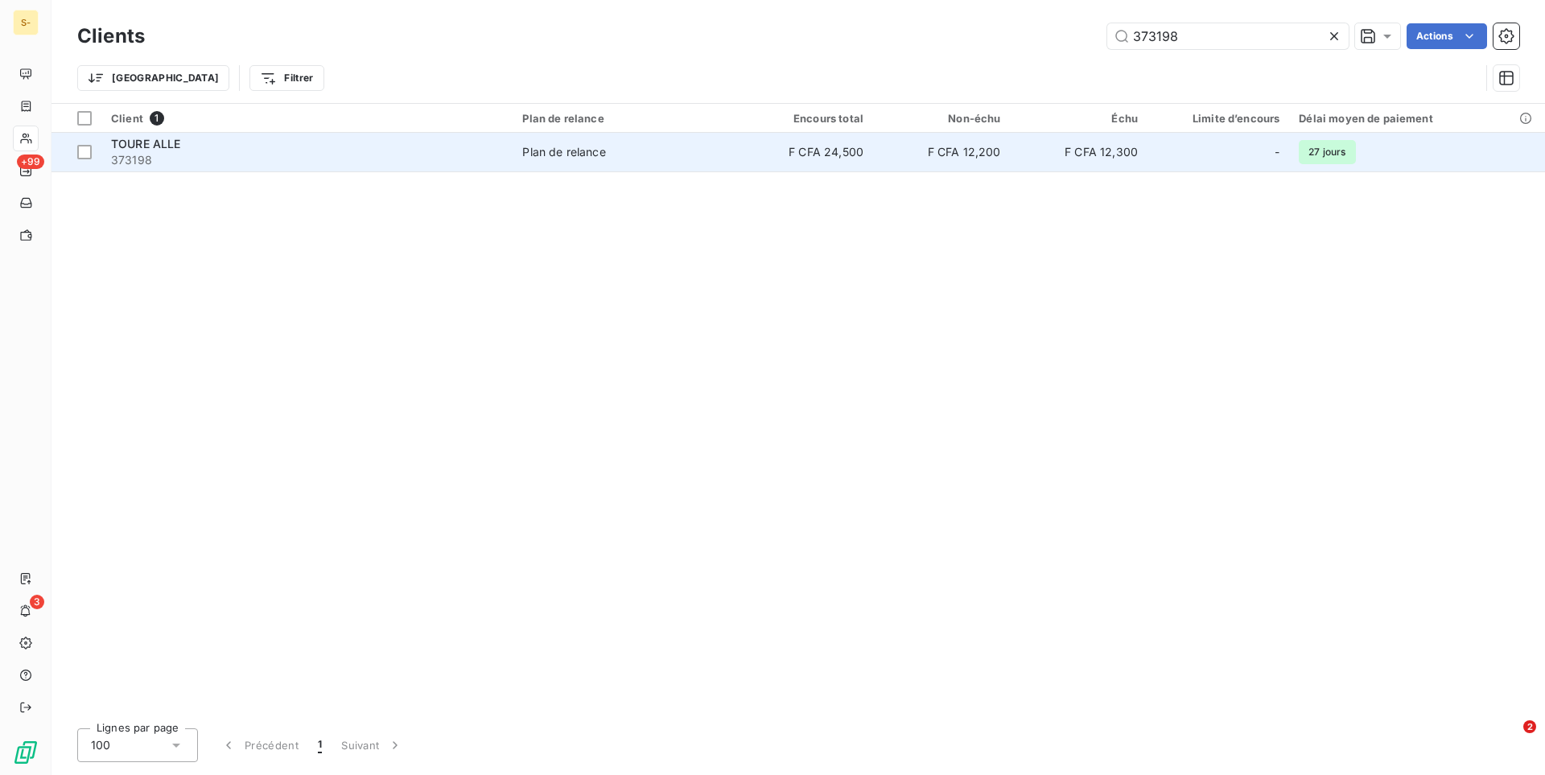
click at [334, 152] on span "373198" at bounding box center [307, 160] width 392 height 16
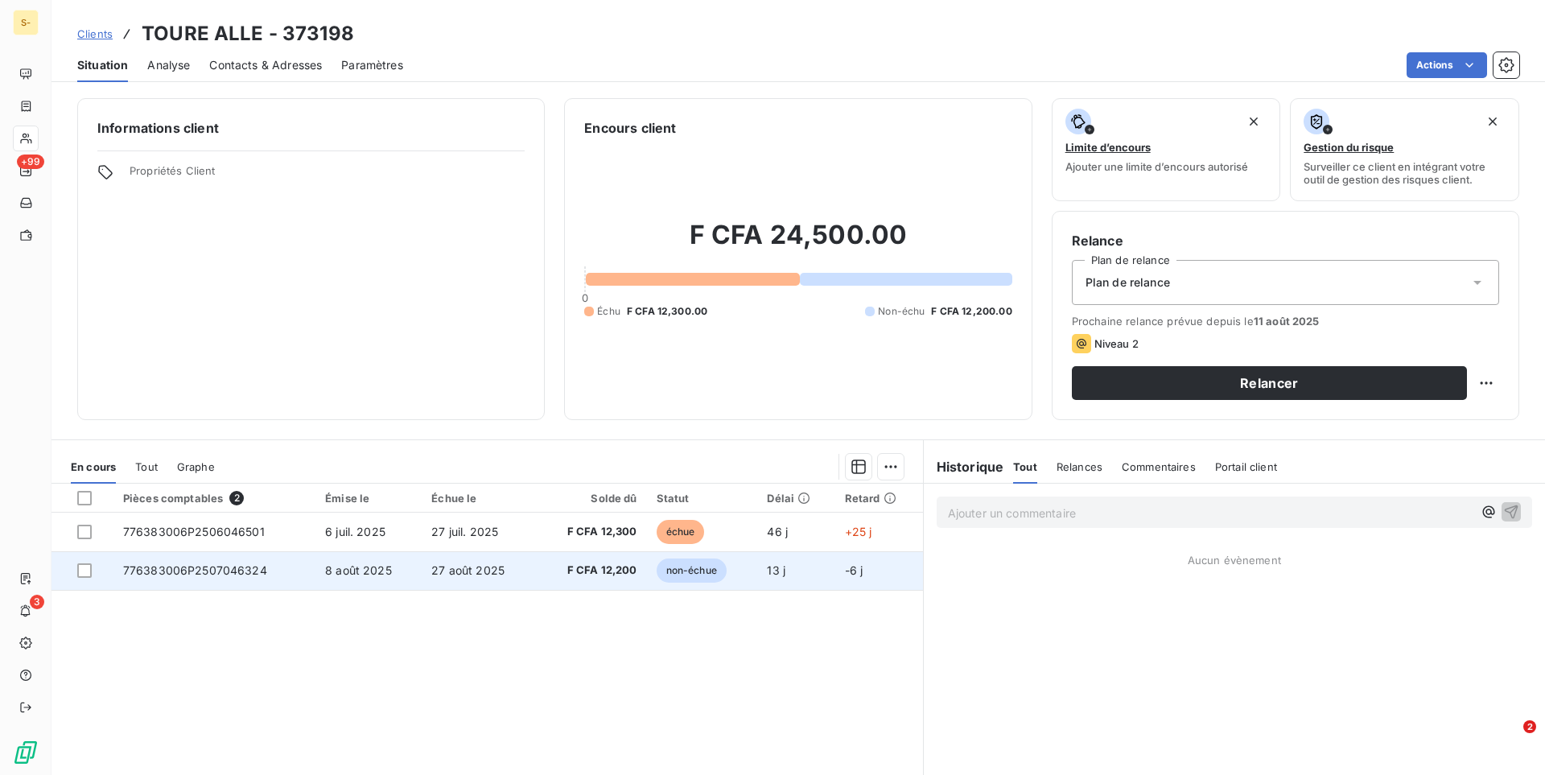
click at [523, 576] on td "27 août 2025" at bounding box center [479, 570] width 114 height 39
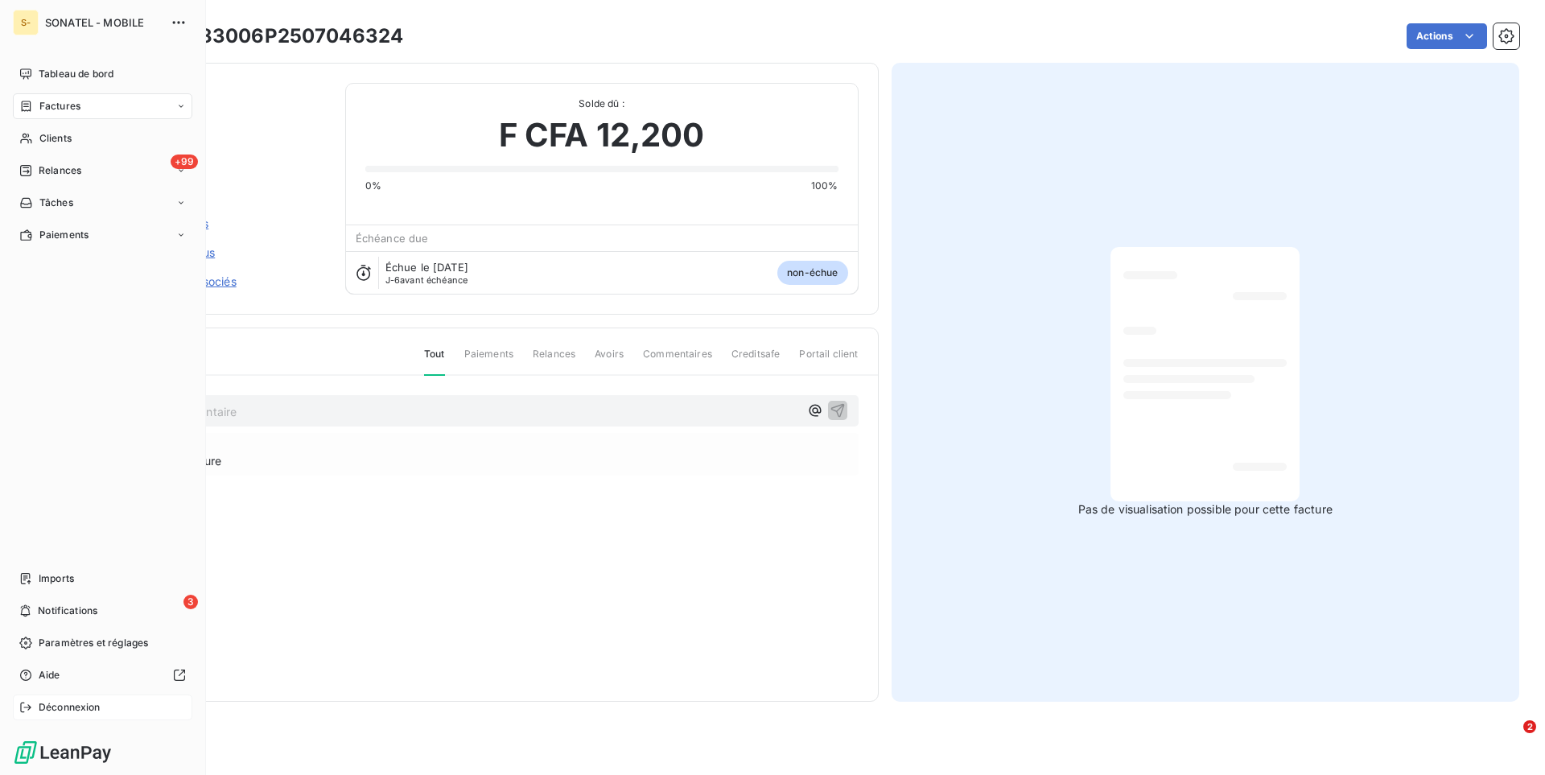
click at [56, 707] on span "Déconnexion" at bounding box center [70, 707] width 62 height 14
